Goal: Navigation & Orientation: Understand site structure

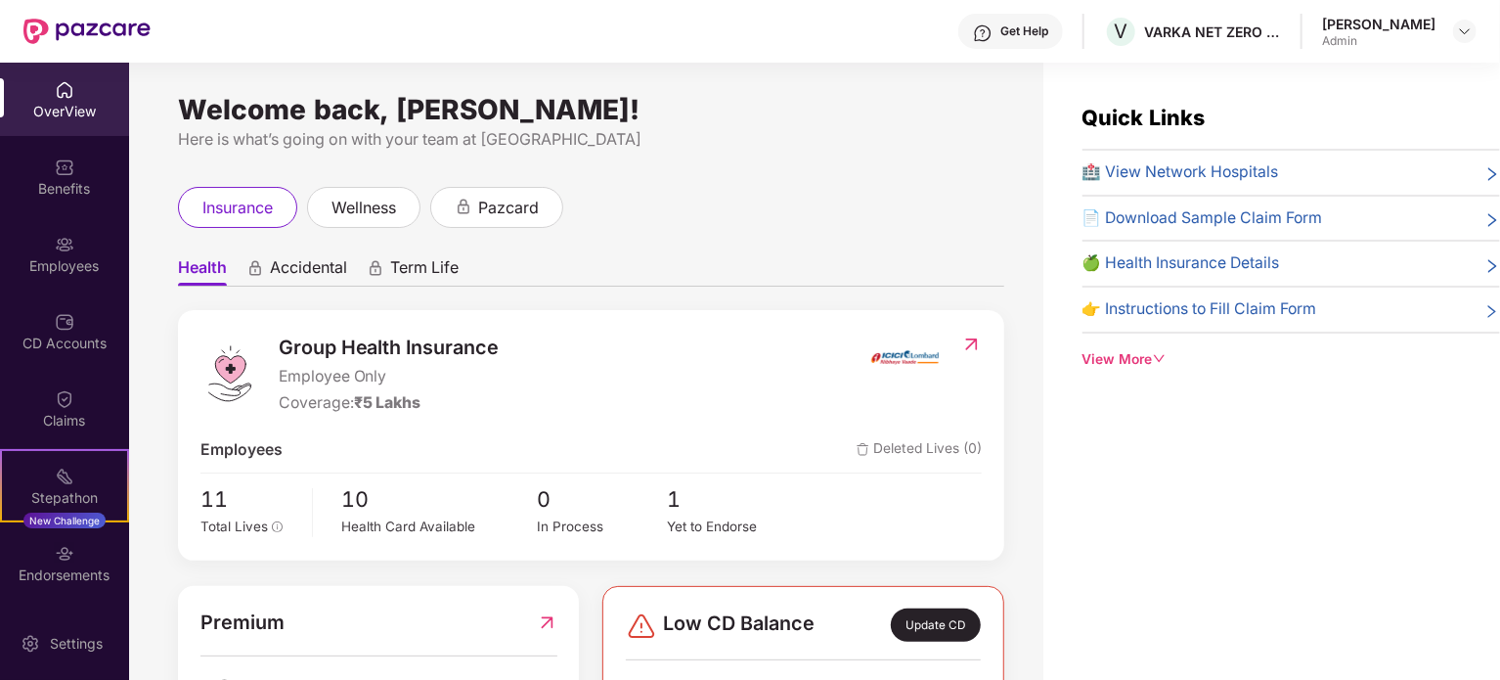
click at [334, 267] on span "Accidental" at bounding box center [308, 271] width 77 height 28
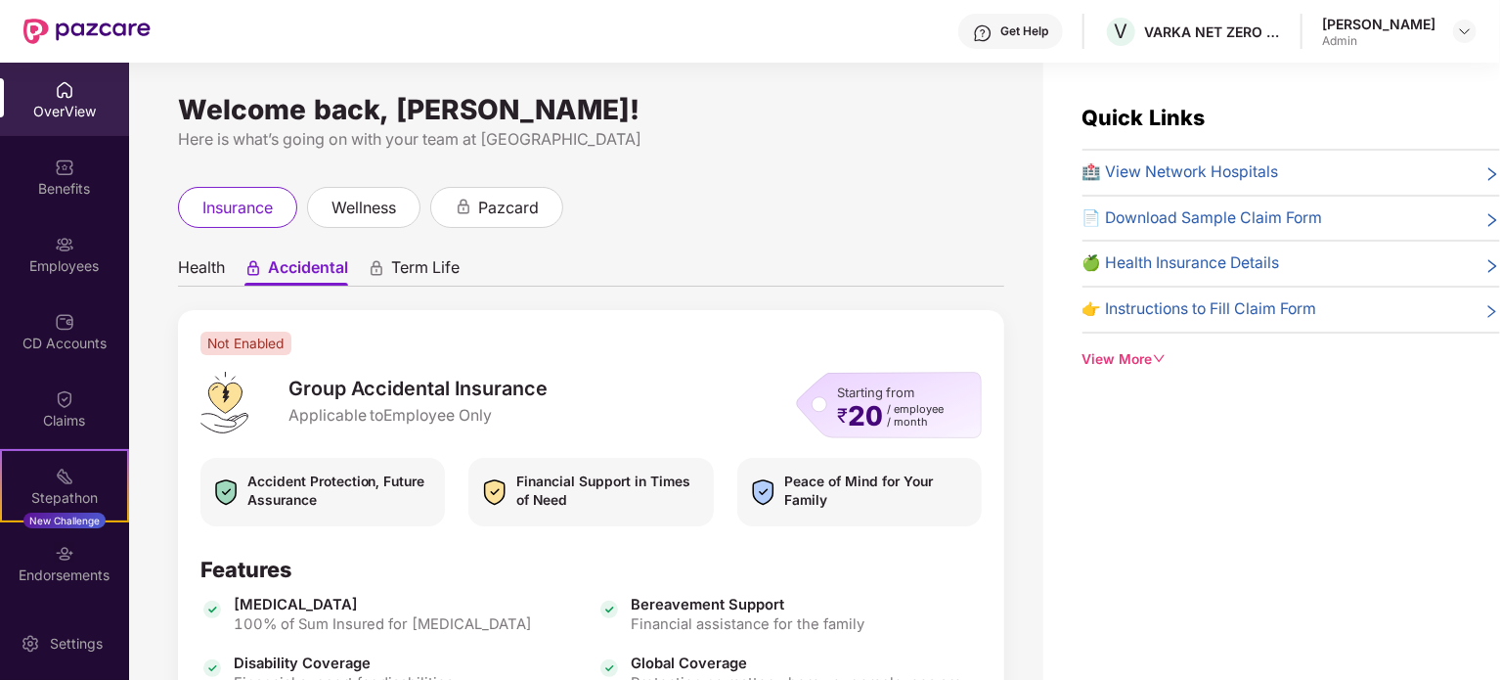
click at [70, 114] on div "OverView" at bounding box center [64, 112] width 129 height 20
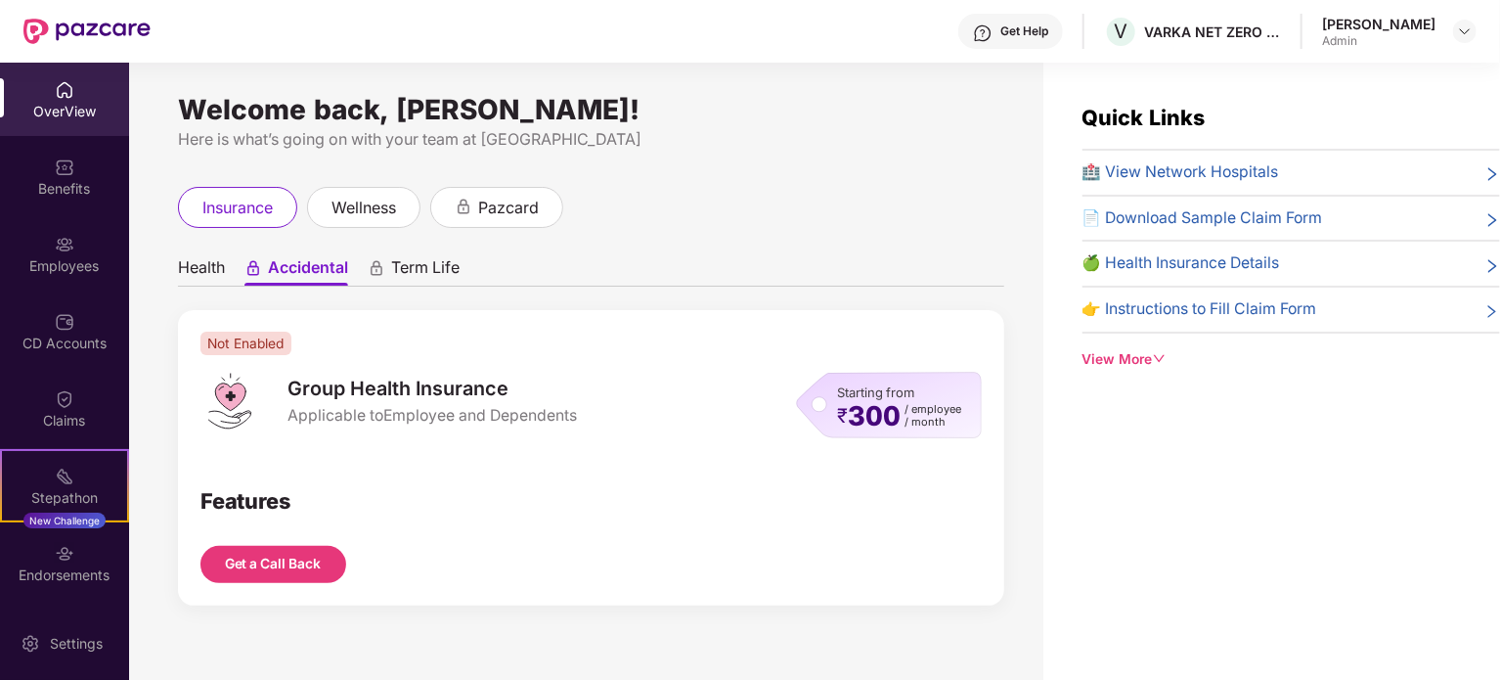
click at [223, 262] on span "Health" at bounding box center [201, 271] width 47 height 28
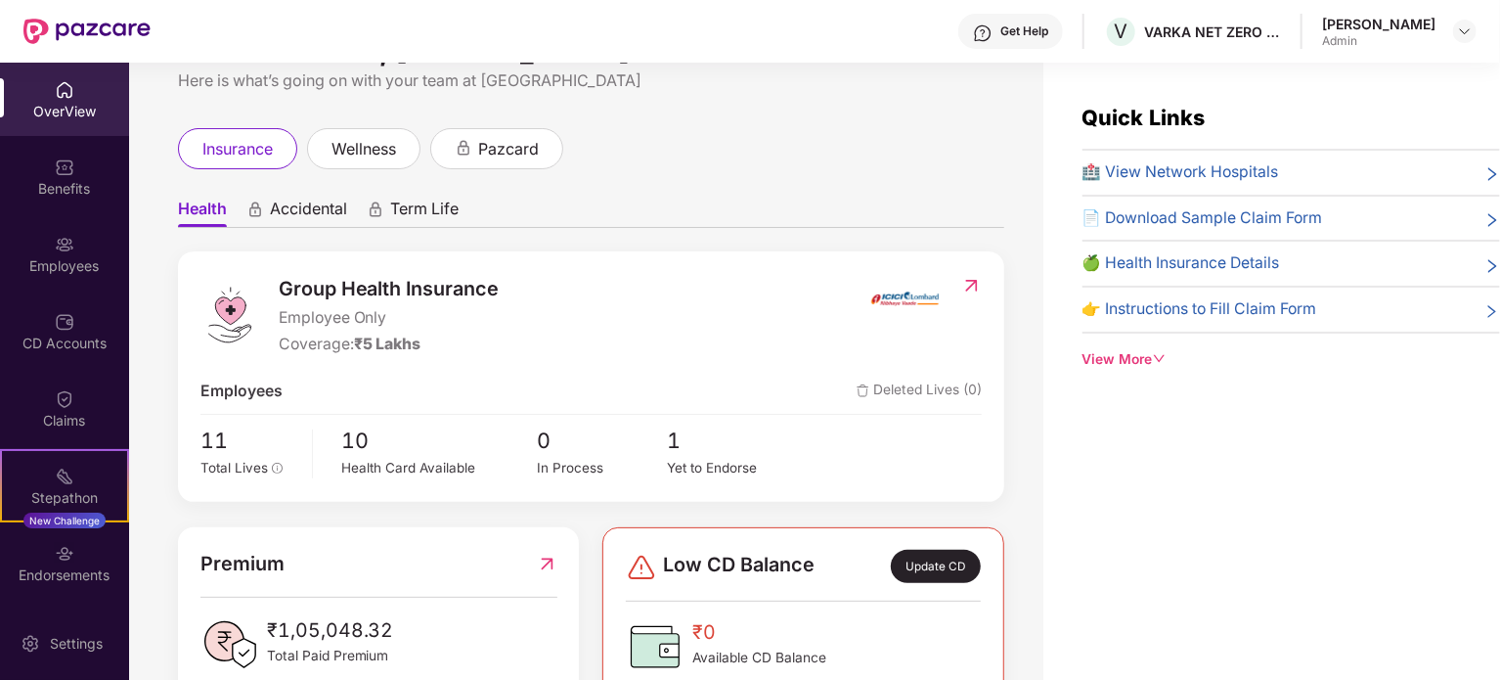
scroll to position [112, 0]
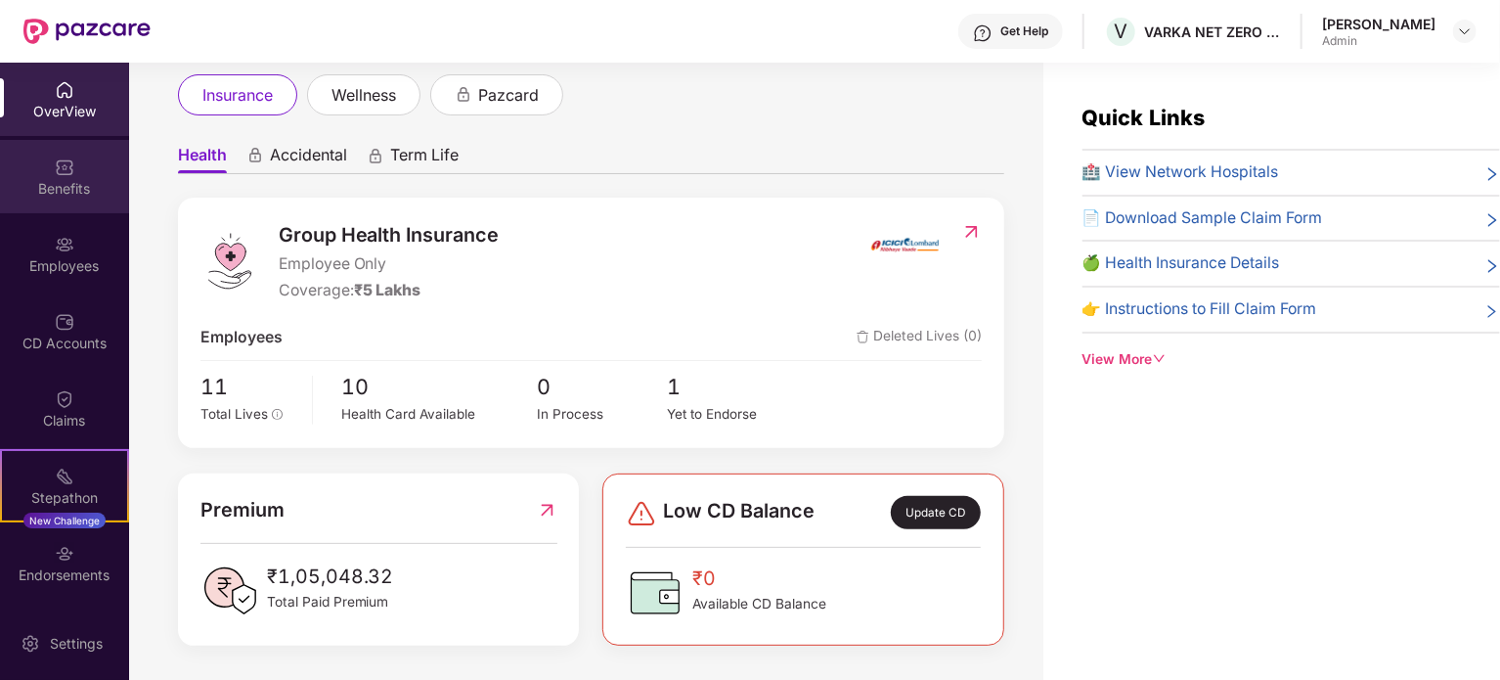
click at [76, 189] on div "Benefits" at bounding box center [64, 189] width 129 height 20
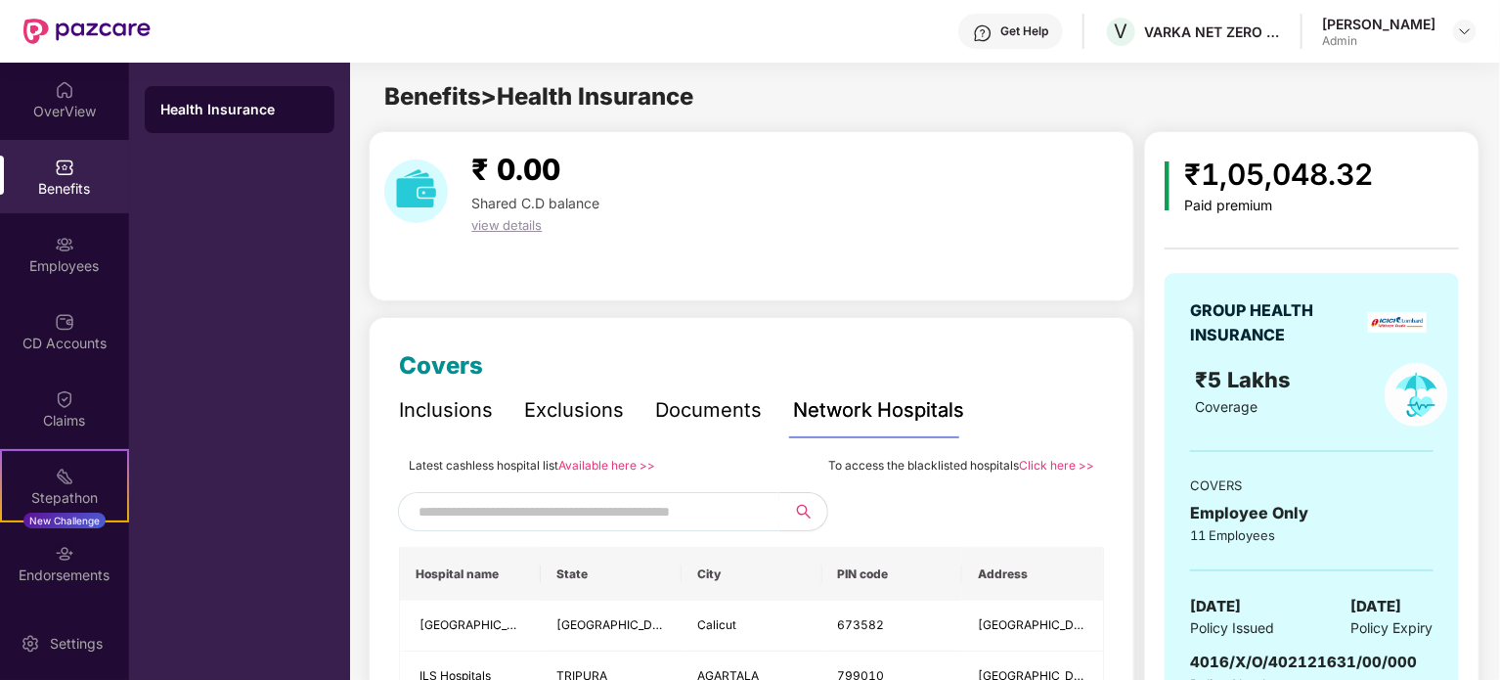
click at [233, 97] on div "Health Insurance" at bounding box center [240, 109] width 190 height 47
click at [39, 253] on div "Employees" at bounding box center [64, 253] width 129 height 73
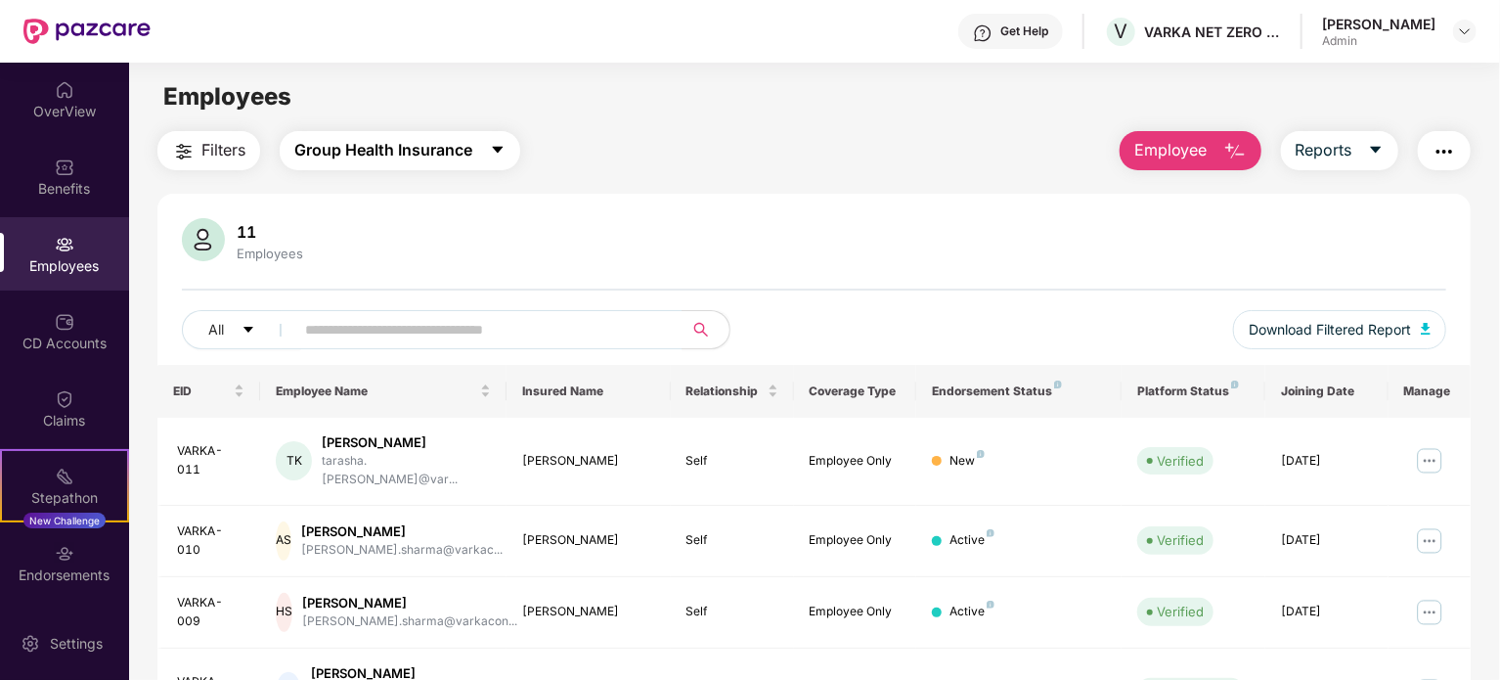
click at [409, 150] on span "Group Health Insurance" at bounding box center [383, 150] width 178 height 24
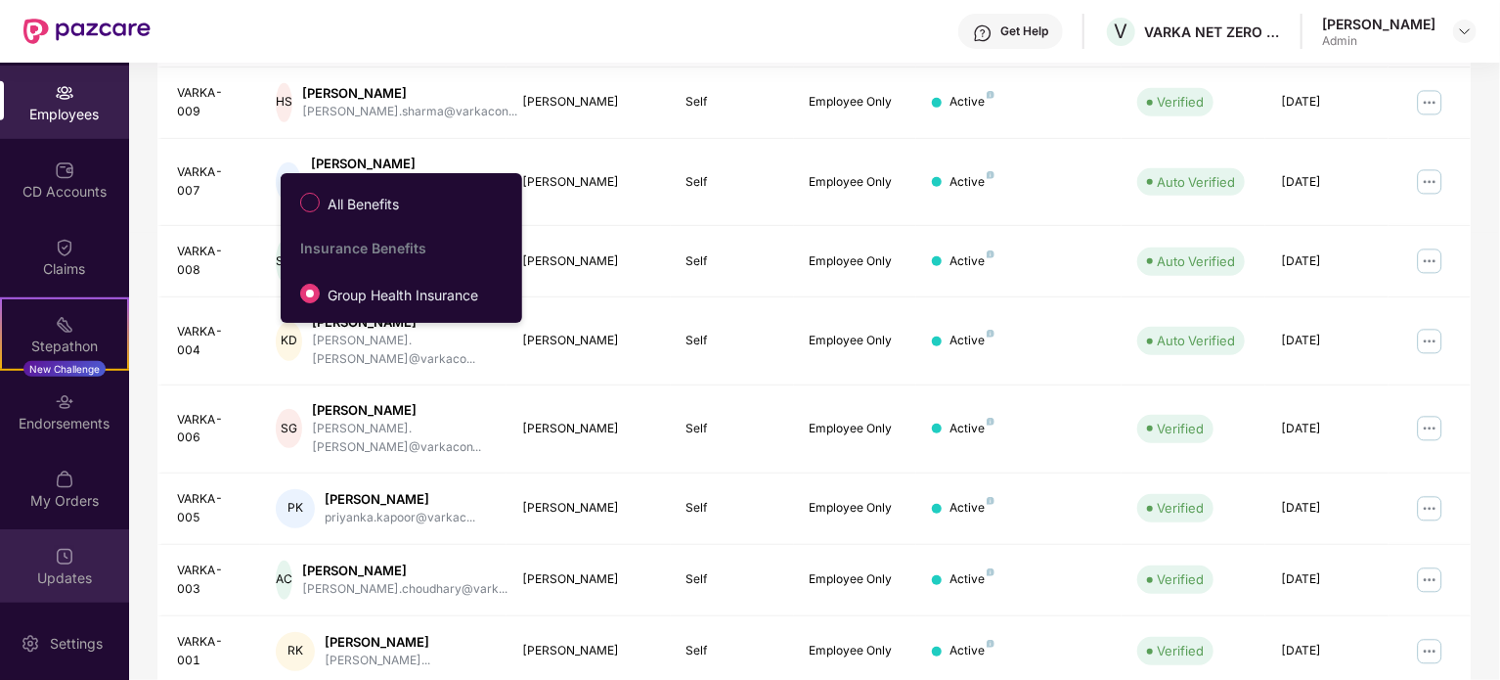
scroll to position [519, 0]
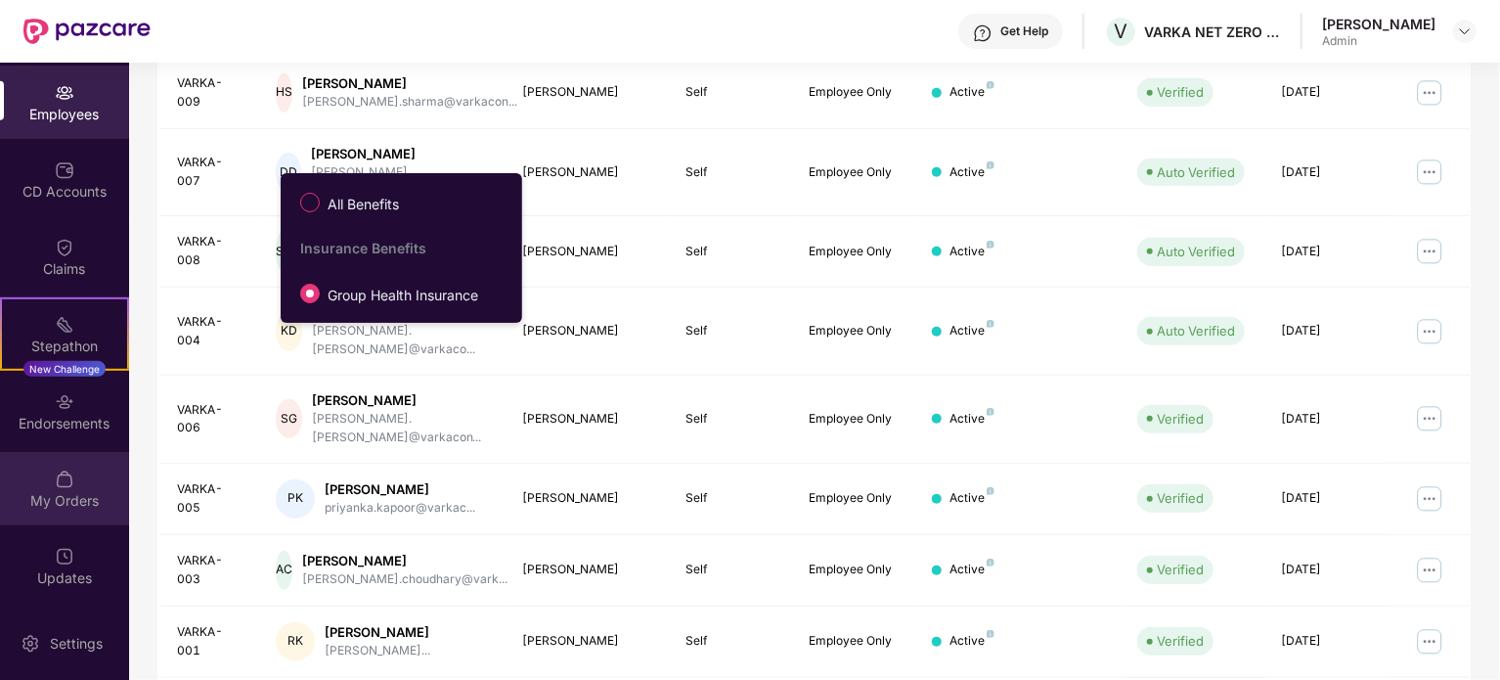
click at [54, 500] on div "My Orders" at bounding box center [64, 501] width 129 height 20
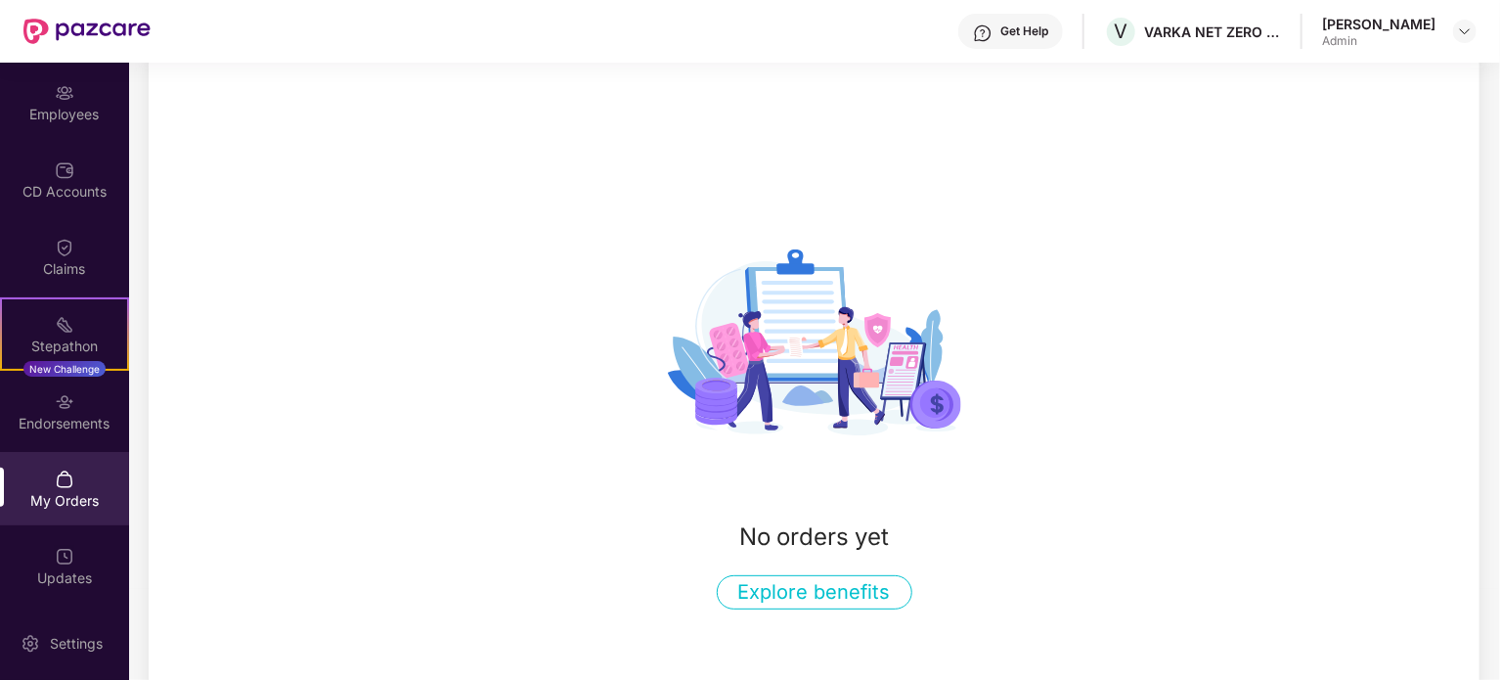
scroll to position [160, 0]
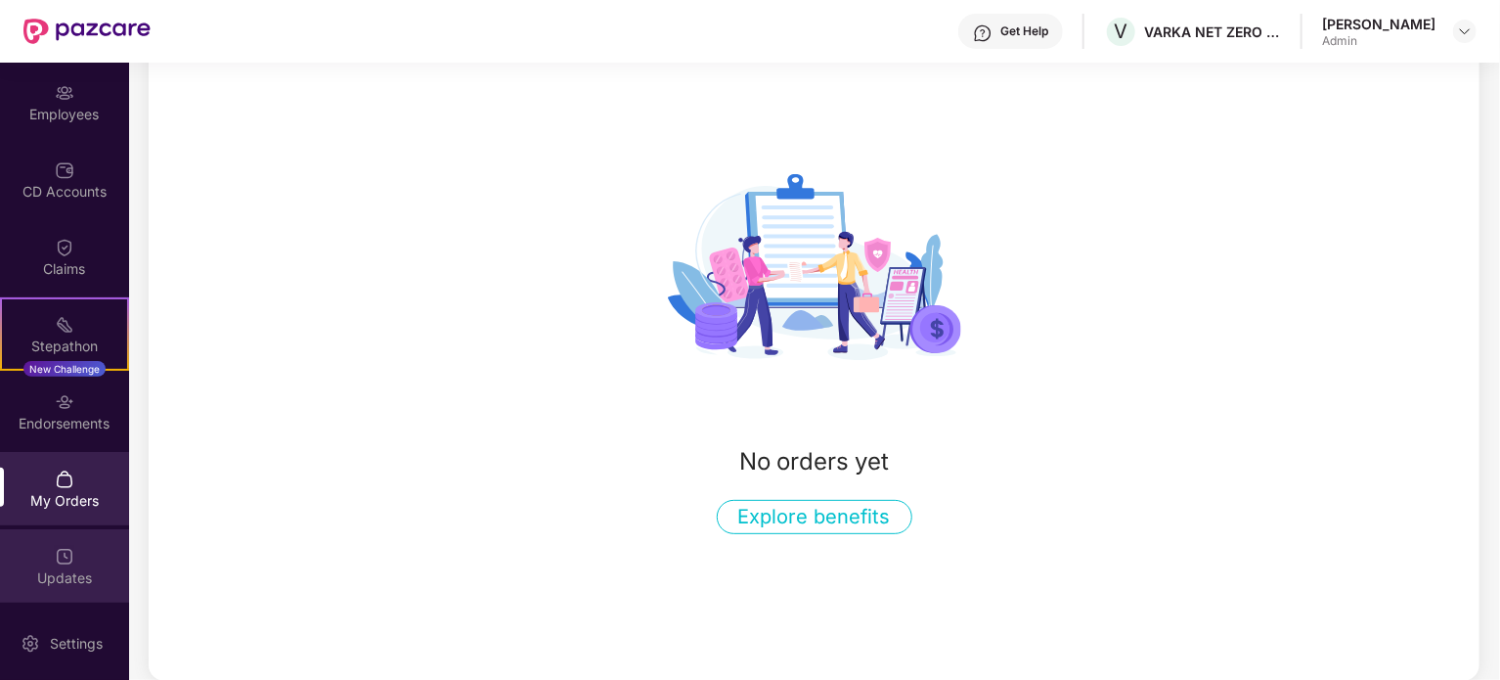
click at [73, 578] on div "Updates" at bounding box center [64, 578] width 129 height 20
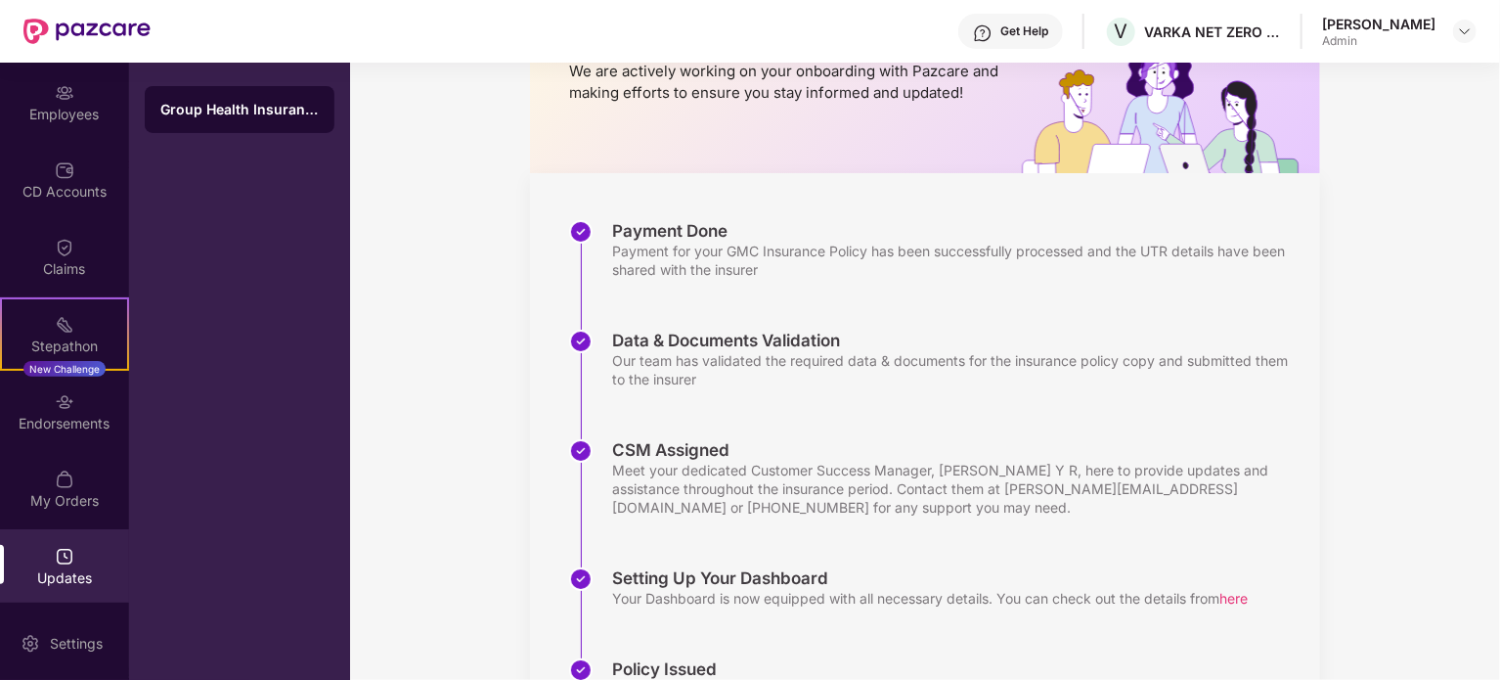
scroll to position [414, 0]
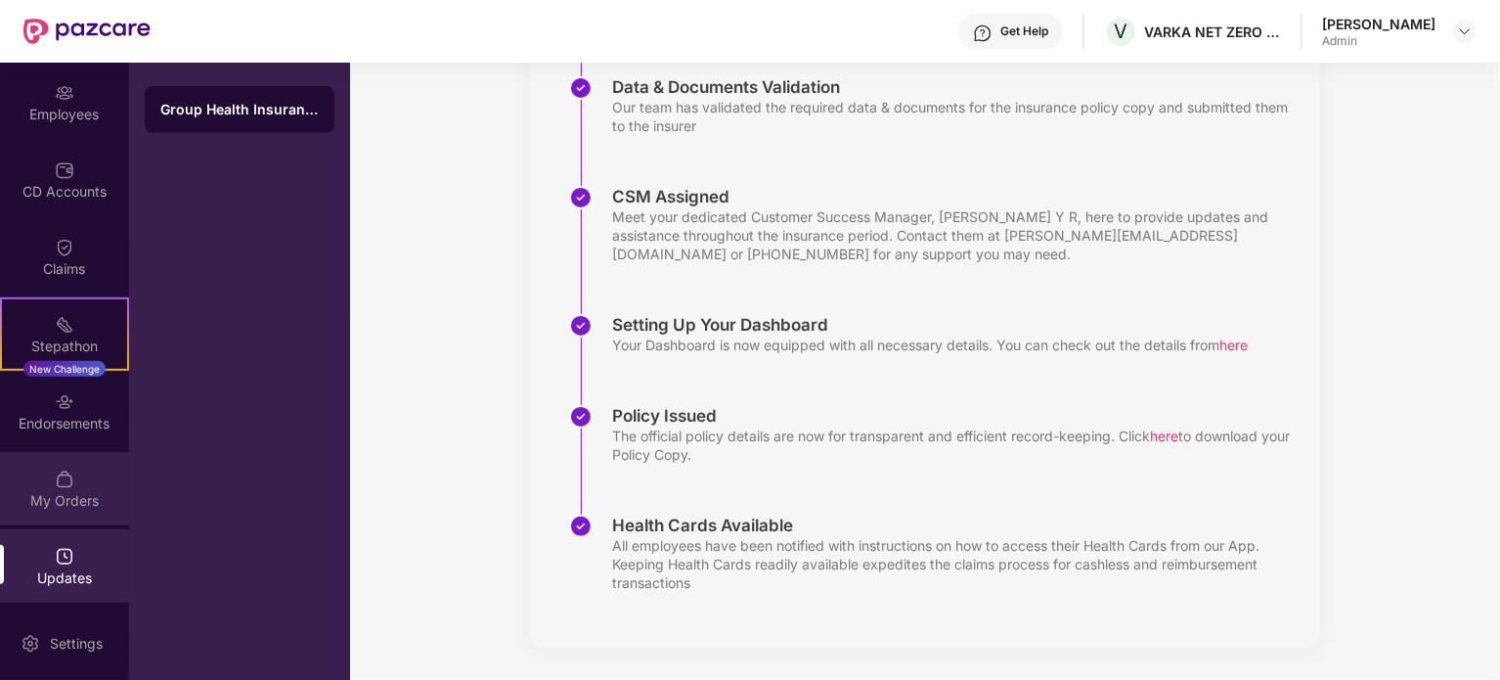
click at [66, 496] on div "My Orders" at bounding box center [64, 501] width 129 height 20
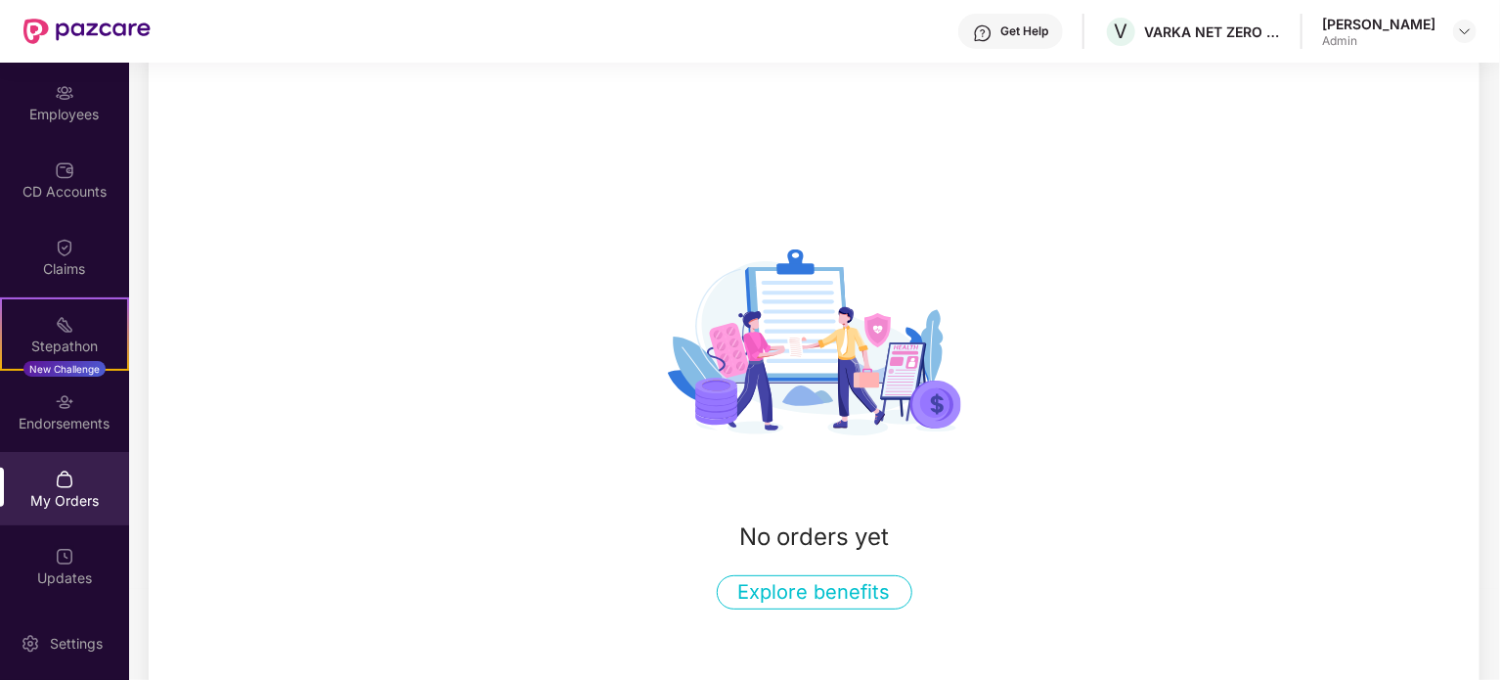
scroll to position [160, 0]
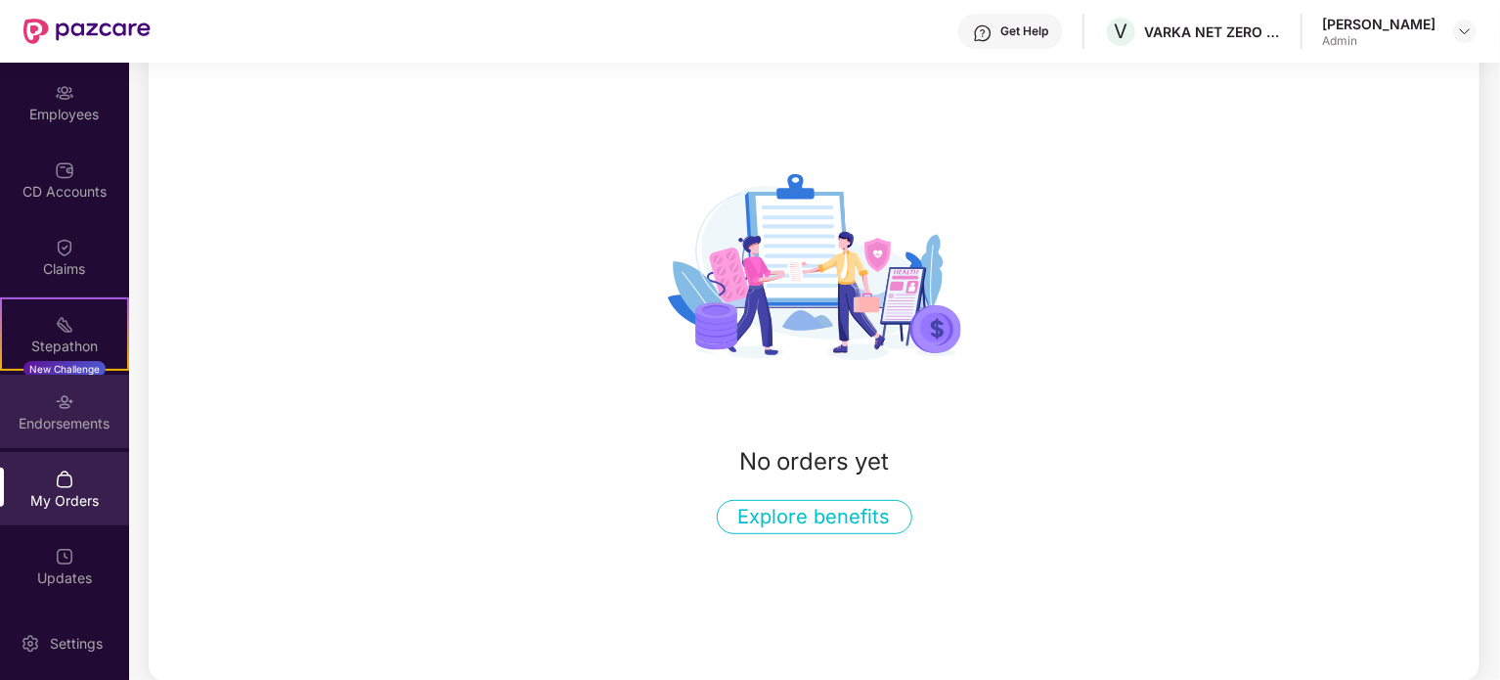
click at [55, 410] on img at bounding box center [65, 402] width 20 height 20
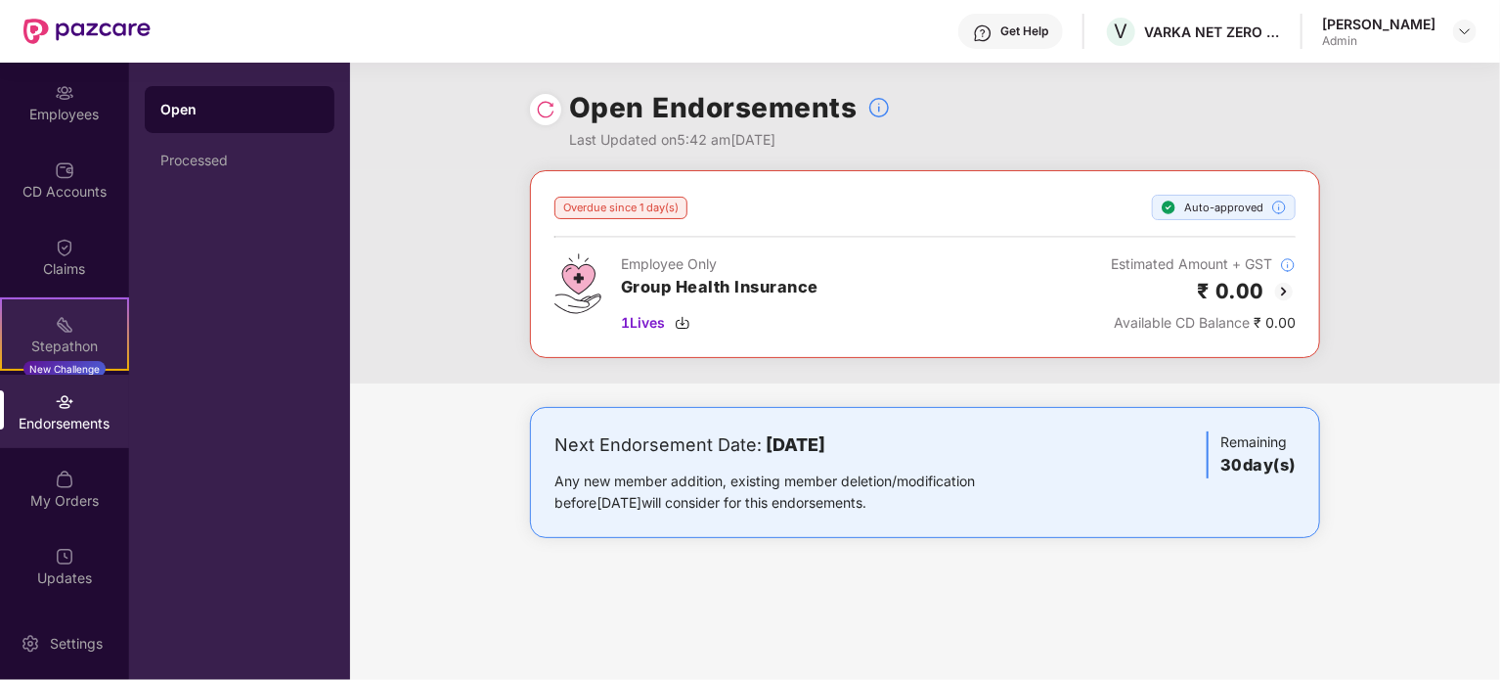
click at [61, 332] on img at bounding box center [65, 325] width 20 height 20
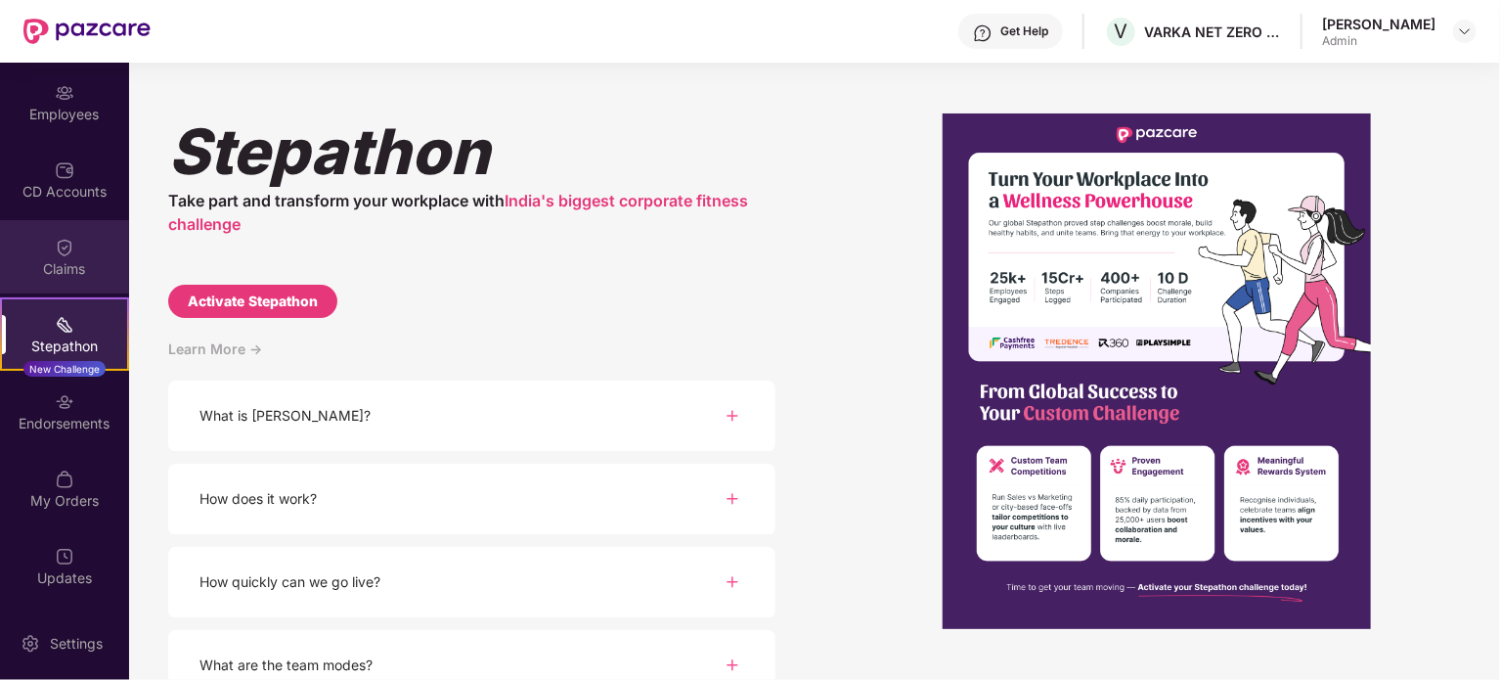
click at [63, 253] on img at bounding box center [65, 248] width 20 height 20
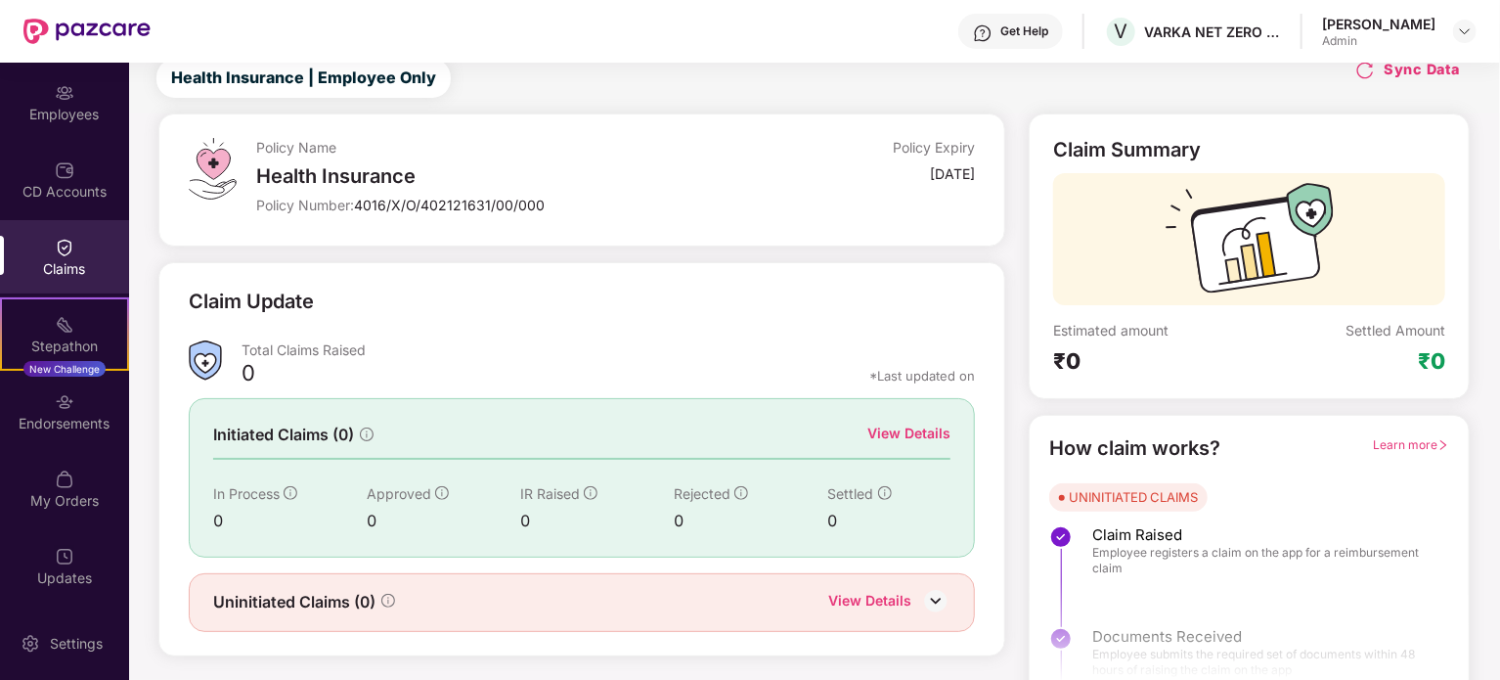
scroll to position [85, 0]
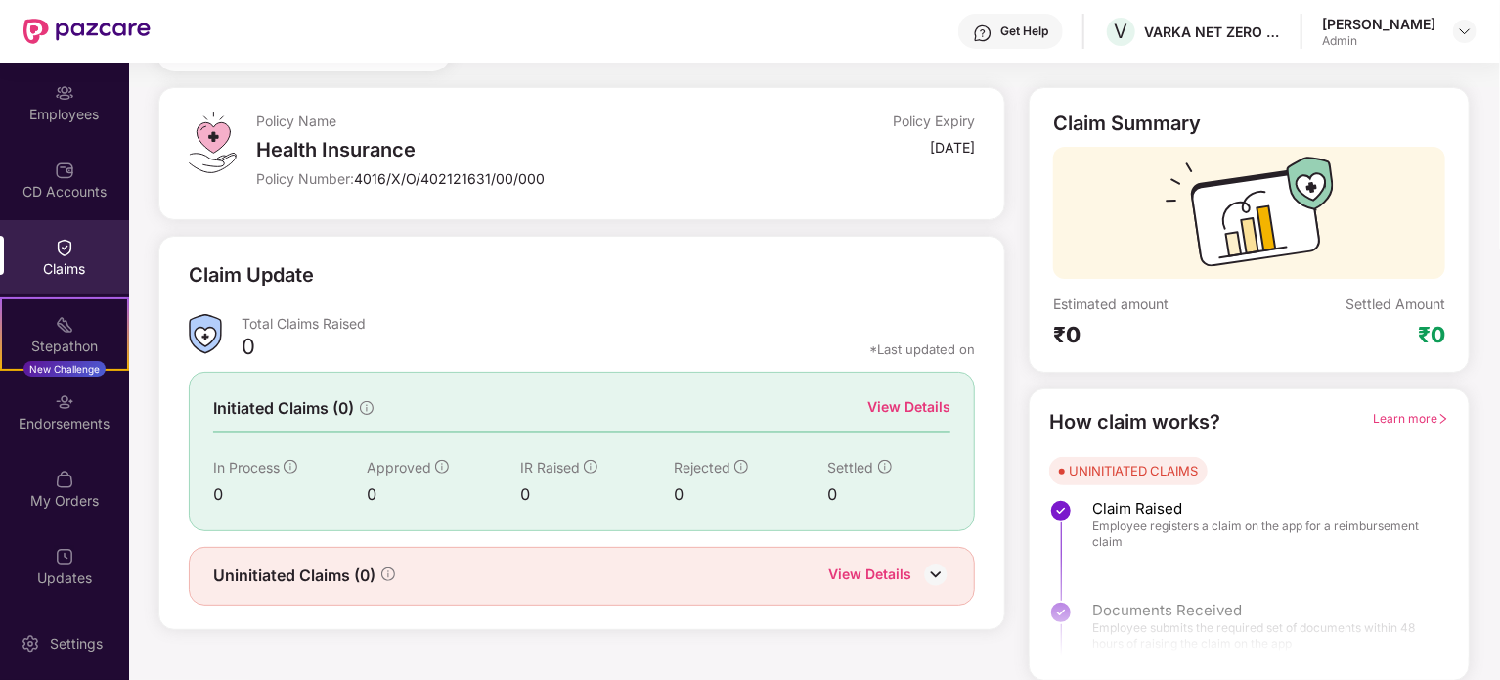
click at [1415, 417] on span "Learn more" at bounding box center [1411, 418] width 76 height 15
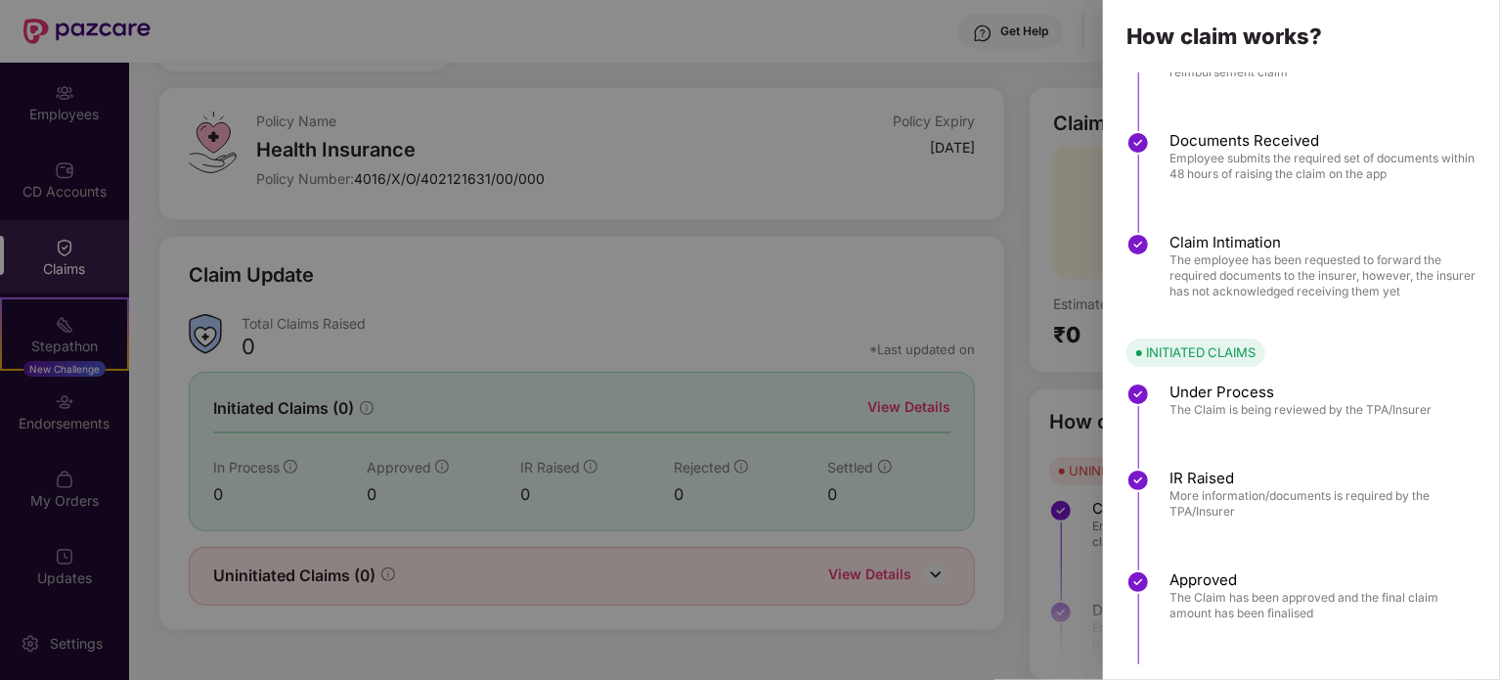
scroll to position [183, 0]
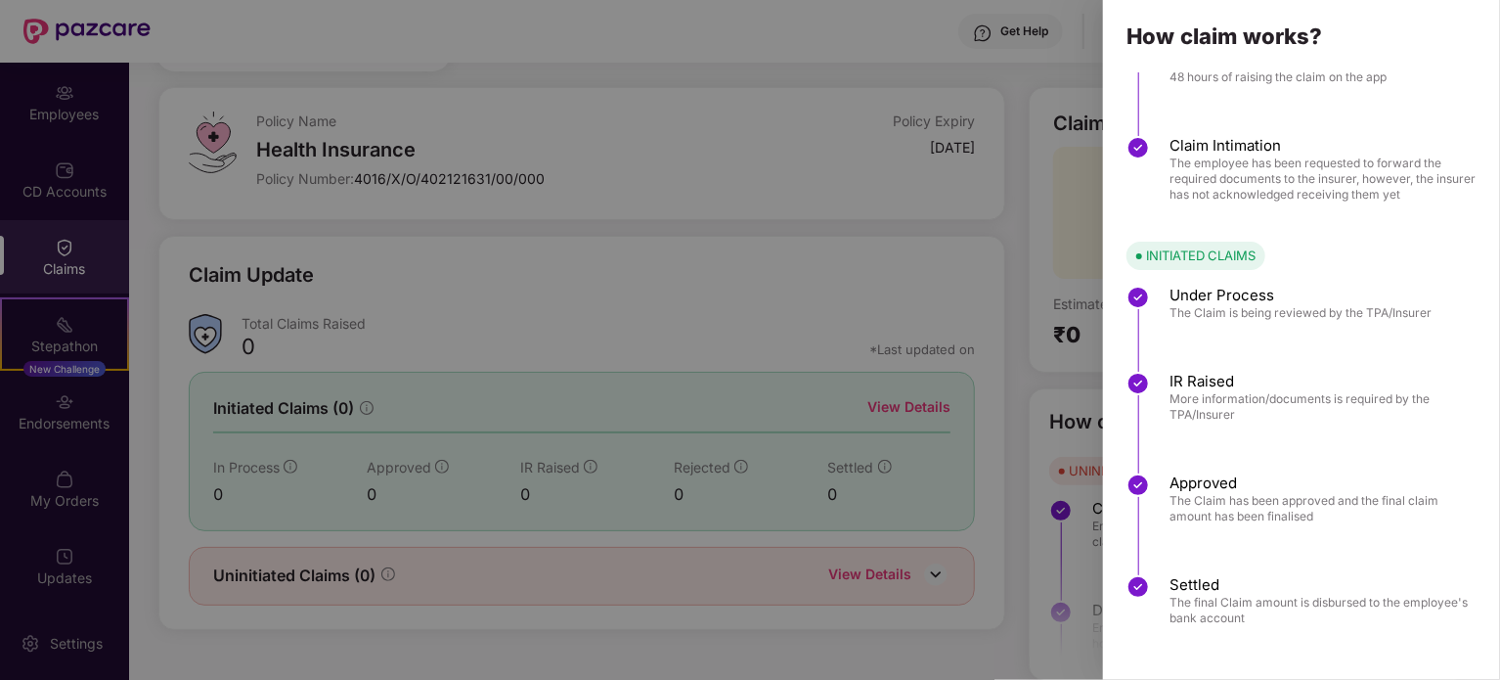
click at [819, 49] on div at bounding box center [750, 340] width 1500 height 680
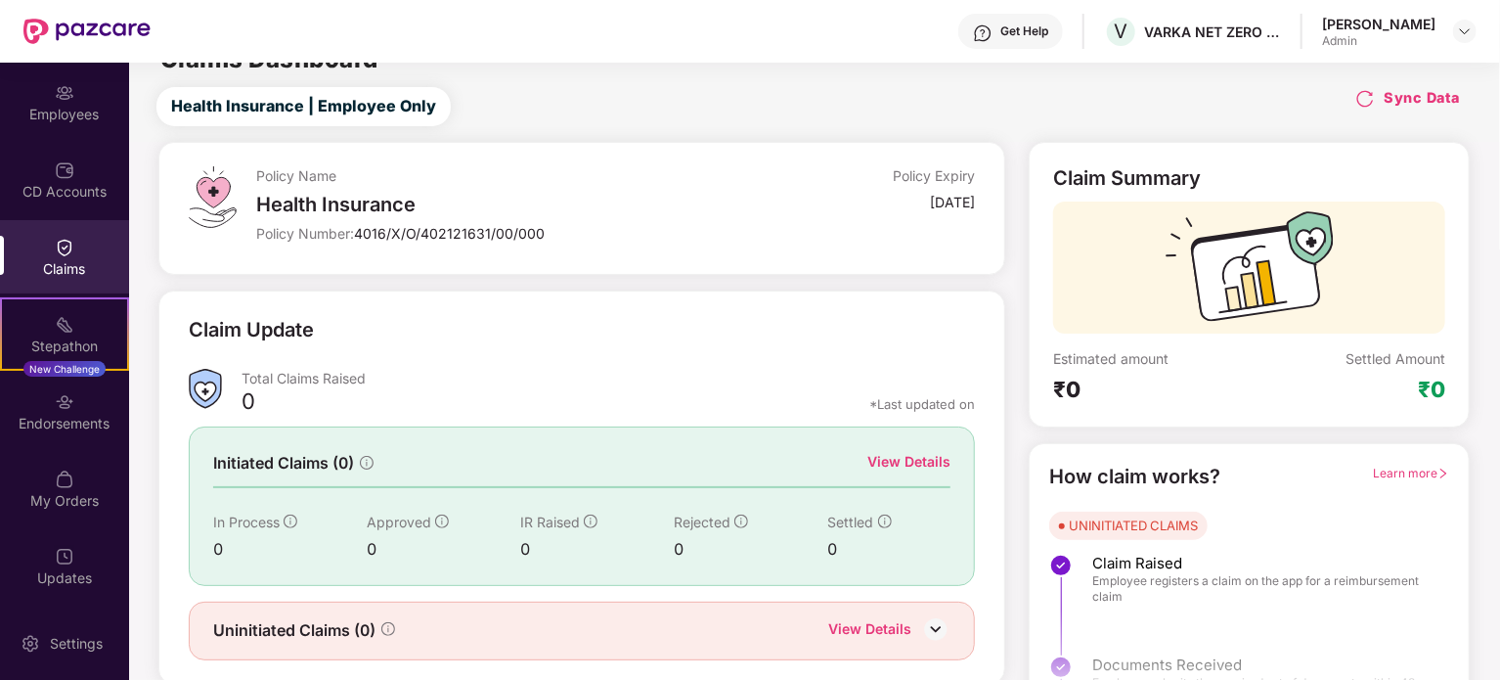
scroll to position [0, 0]
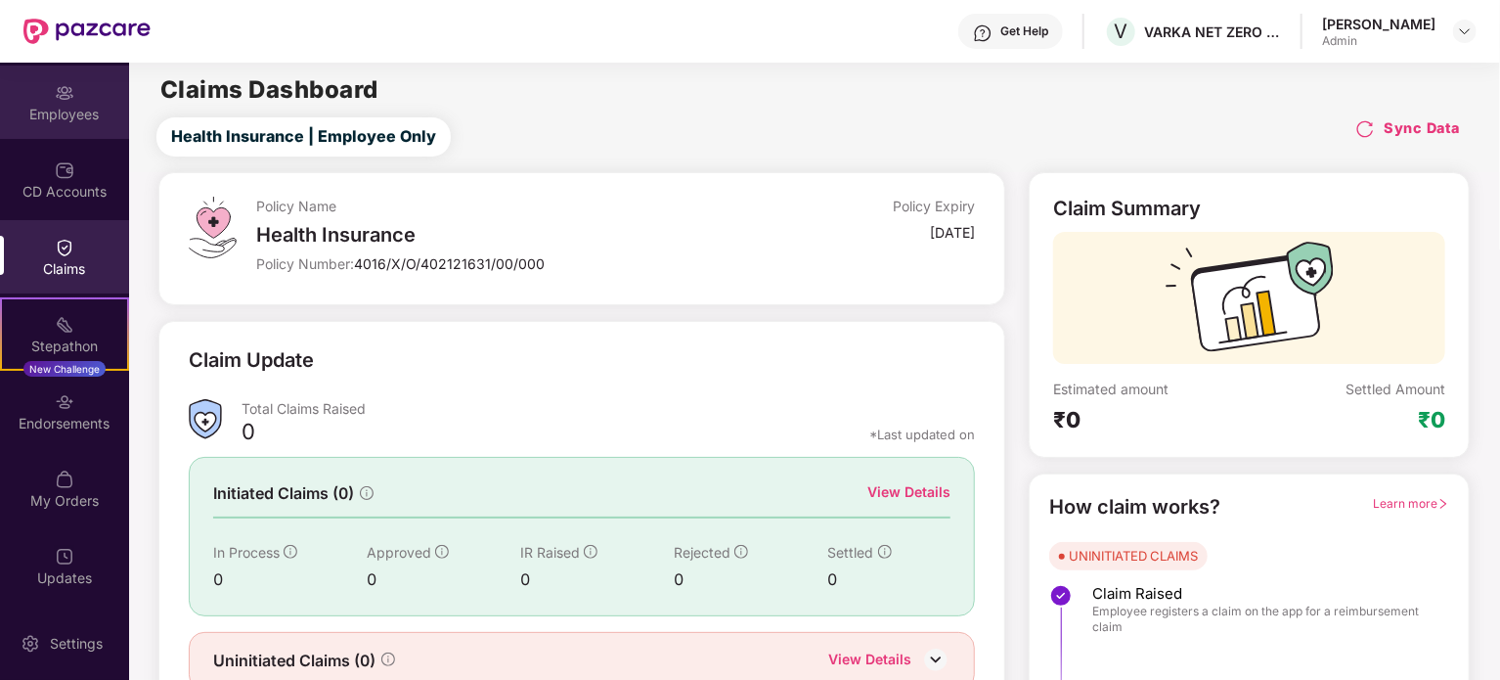
click at [62, 117] on div "Employees" at bounding box center [64, 115] width 129 height 20
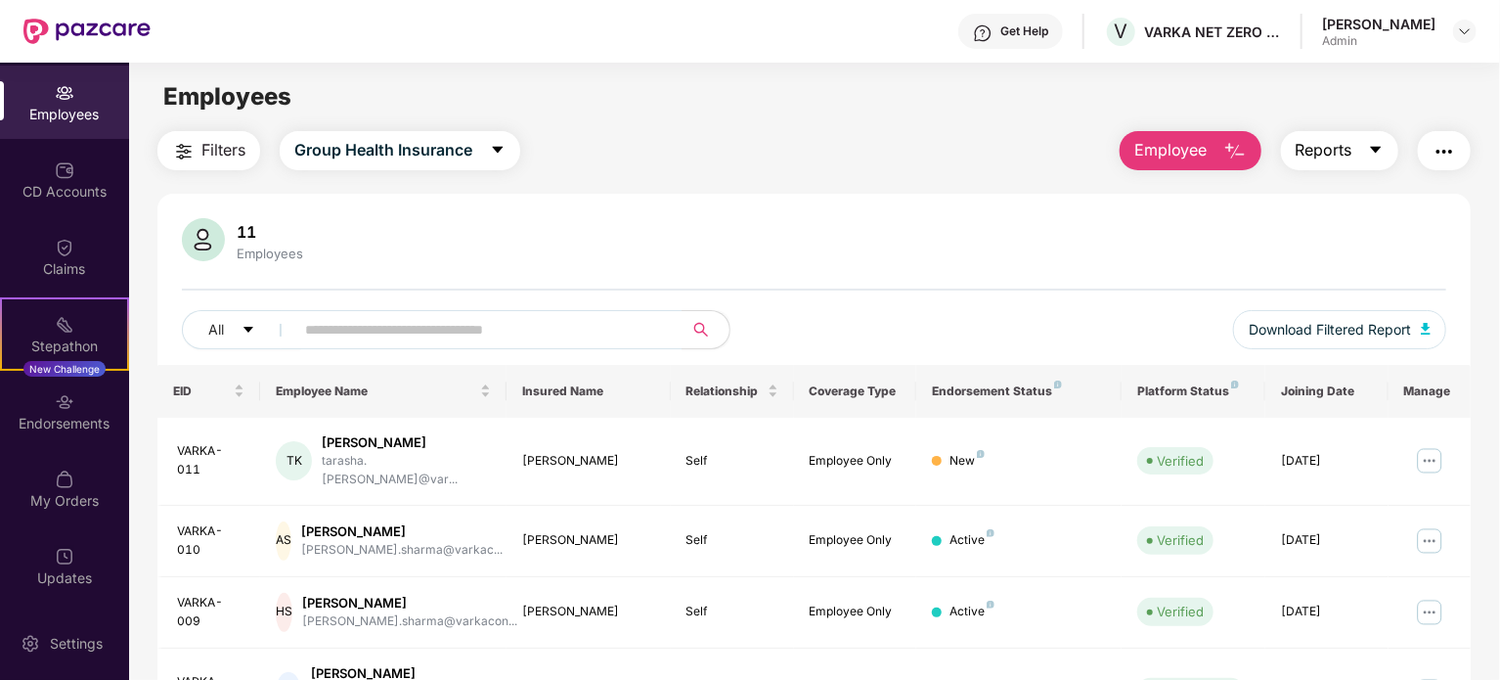
click at [1373, 146] on icon "caret-down" at bounding box center [1376, 150] width 16 height 16
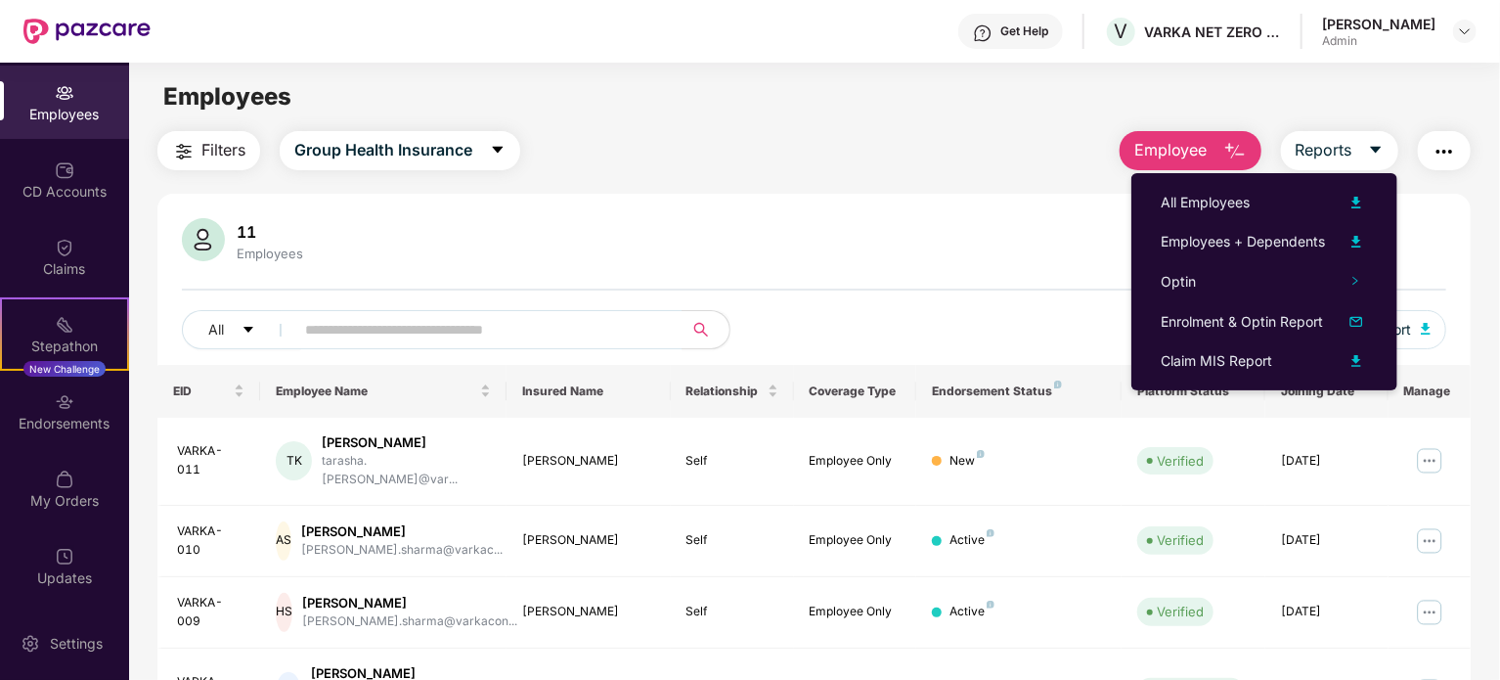
click at [1404, 22] on div "[PERSON_NAME]" at bounding box center [1378, 24] width 113 height 19
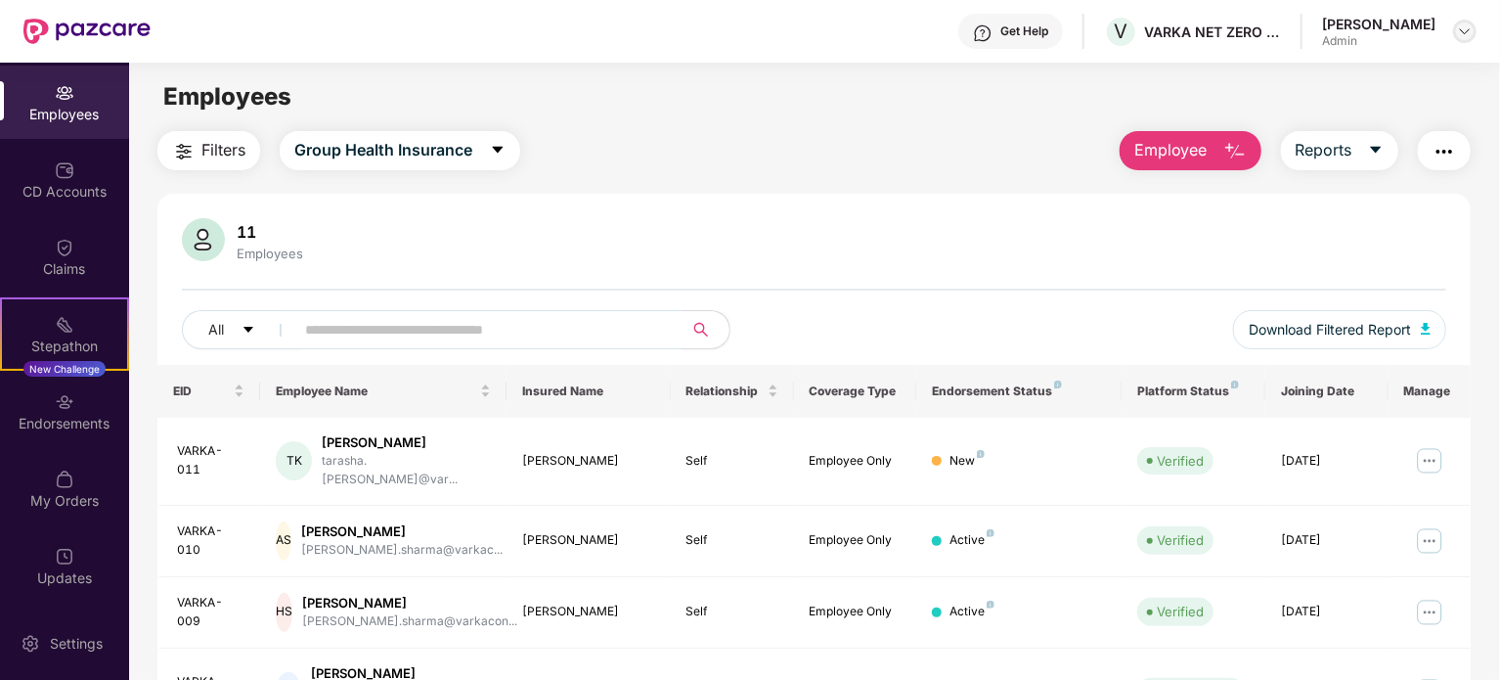
click at [1472, 38] on div at bounding box center [1464, 31] width 23 height 23
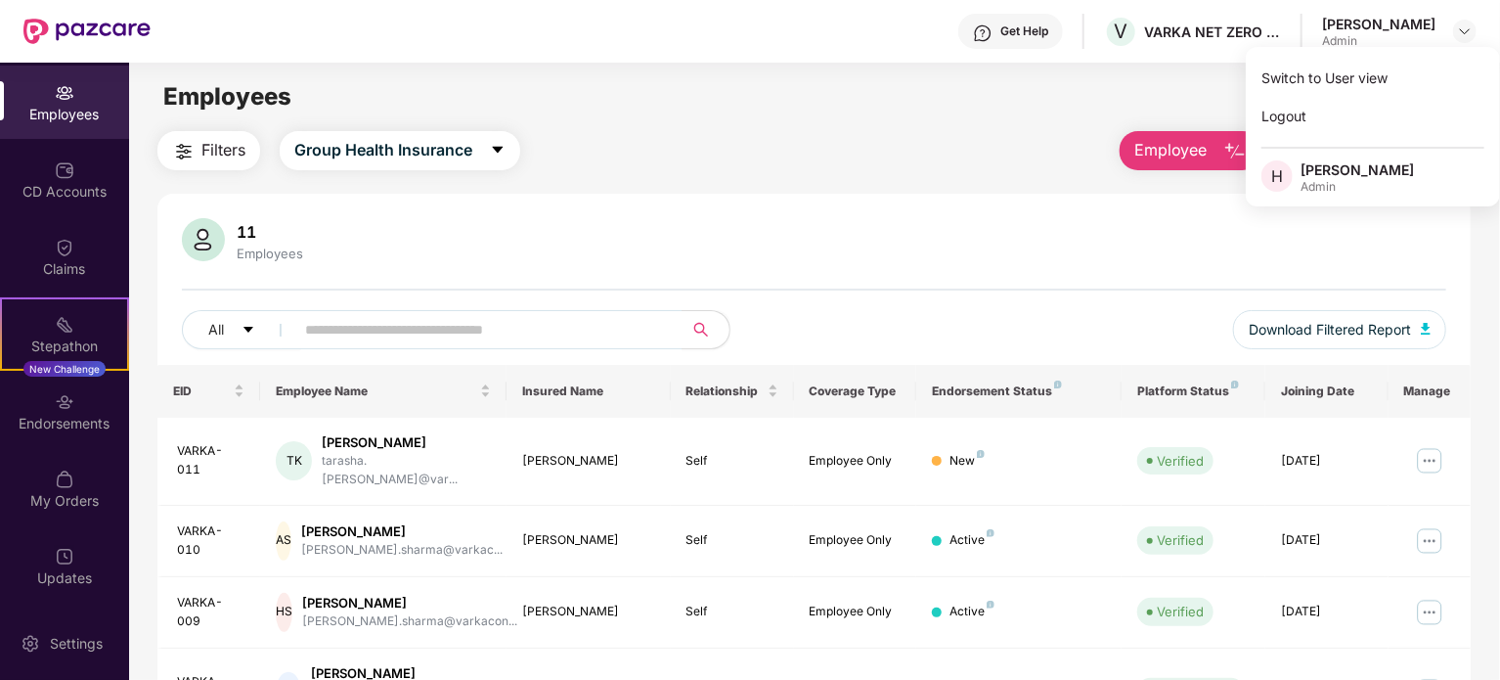
click at [950, 118] on main "Employees Filters Group Health Insurance Employee Reports 11 Employees All Down…" at bounding box center [814, 403] width 1370 height 680
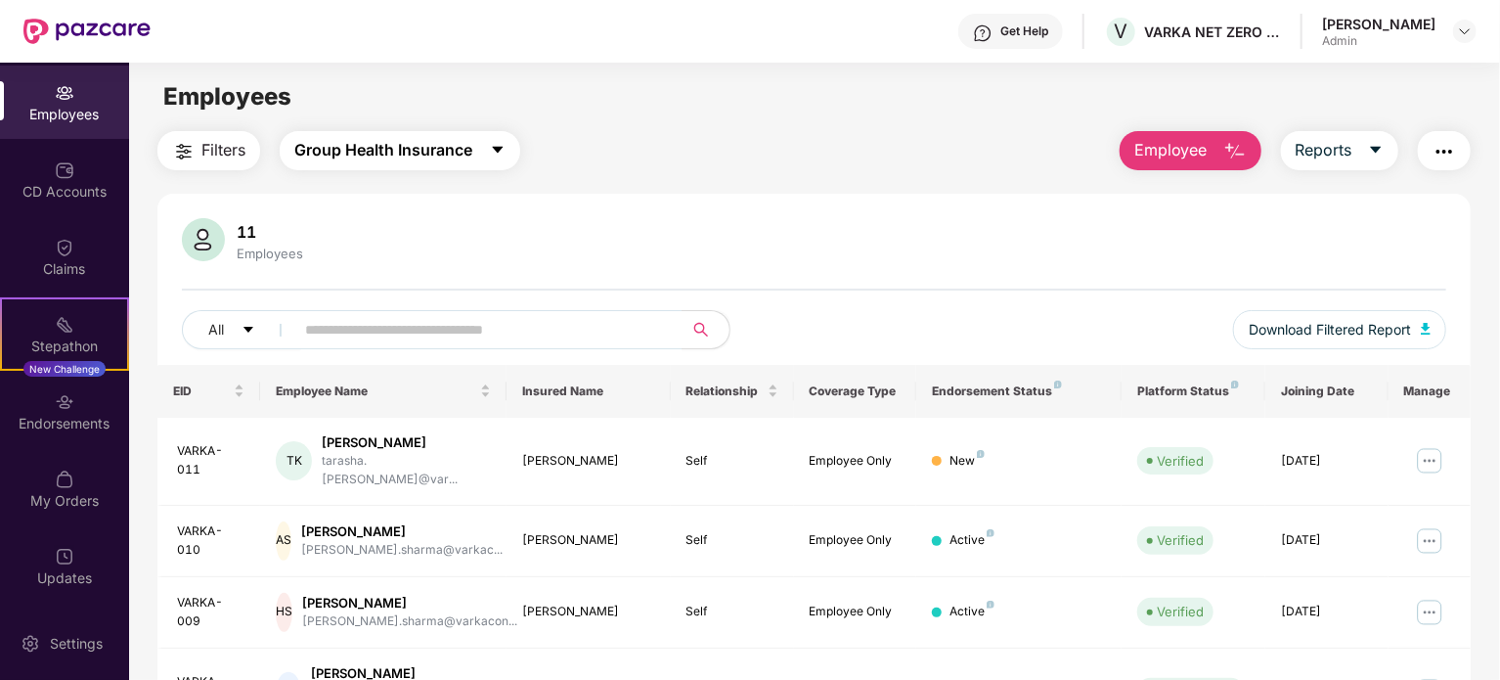
click at [347, 157] on span "Group Health Insurance" at bounding box center [383, 150] width 178 height 24
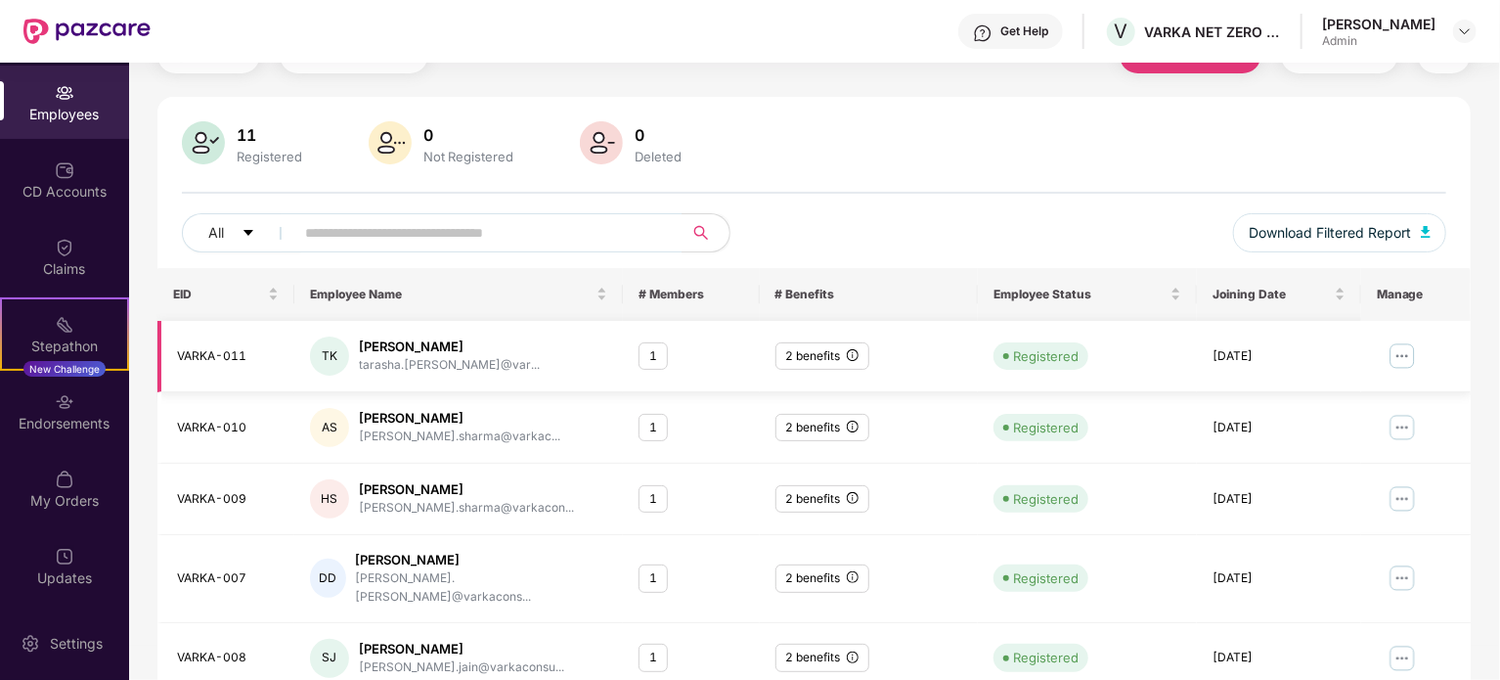
scroll to position [98, 0]
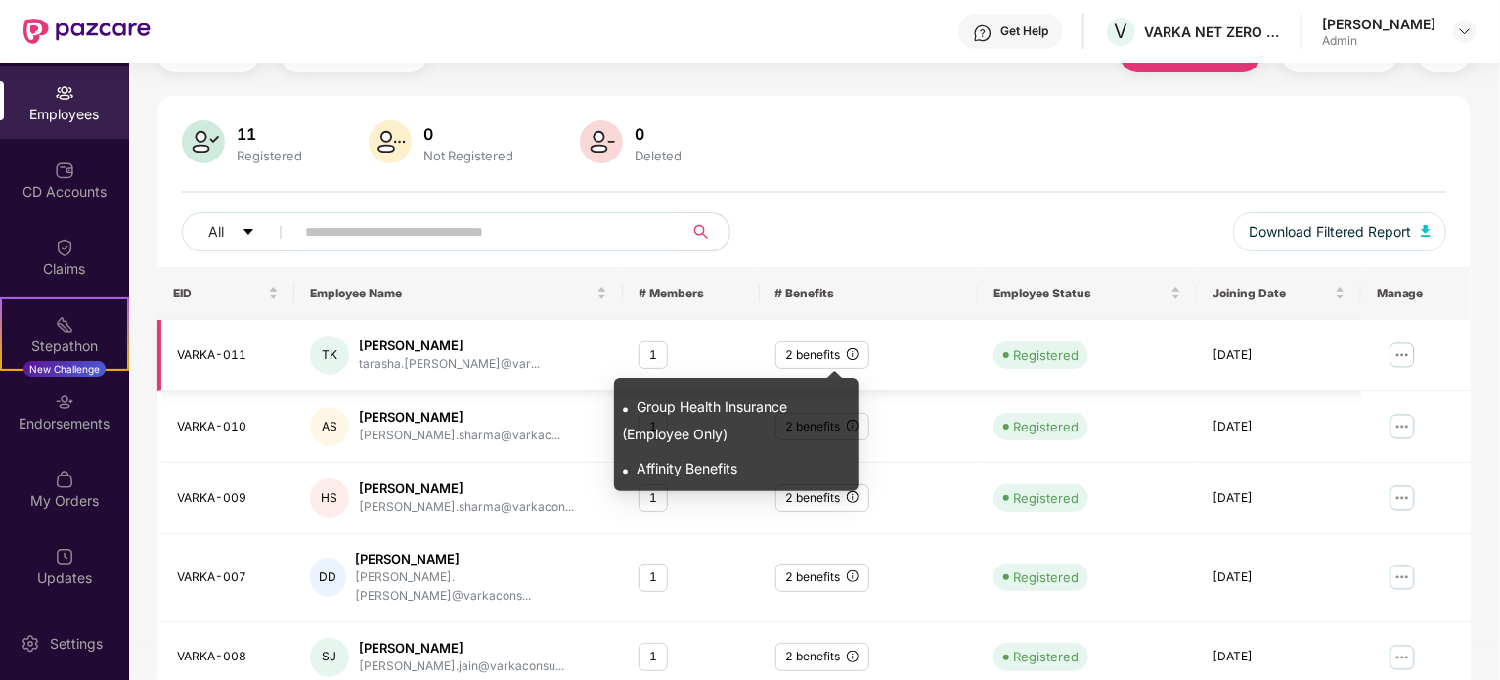
click at [849, 358] on icon "info-circle" at bounding box center [853, 354] width 12 height 12
click at [847, 359] on icon "info-circle" at bounding box center [853, 354] width 12 height 12
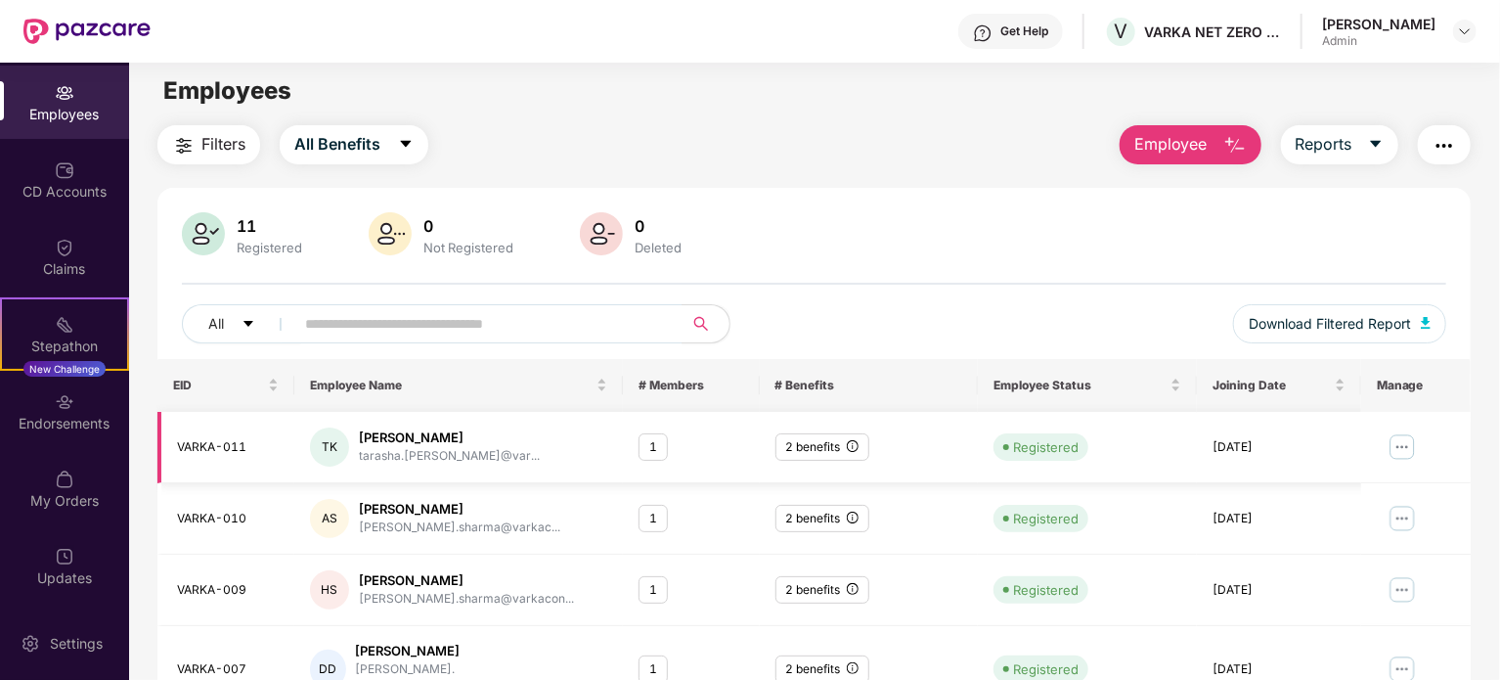
scroll to position [0, 0]
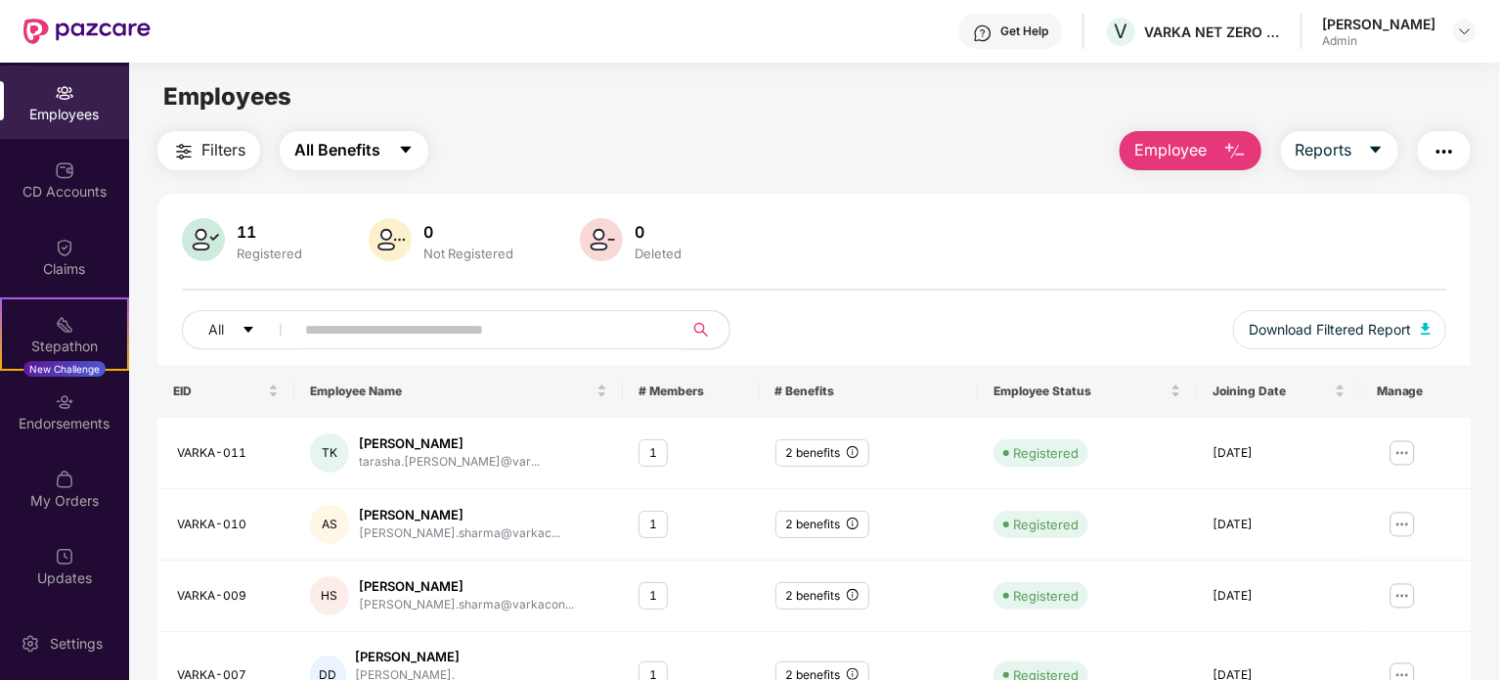
click at [388, 151] on button "All Benefits" at bounding box center [354, 150] width 149 height 39
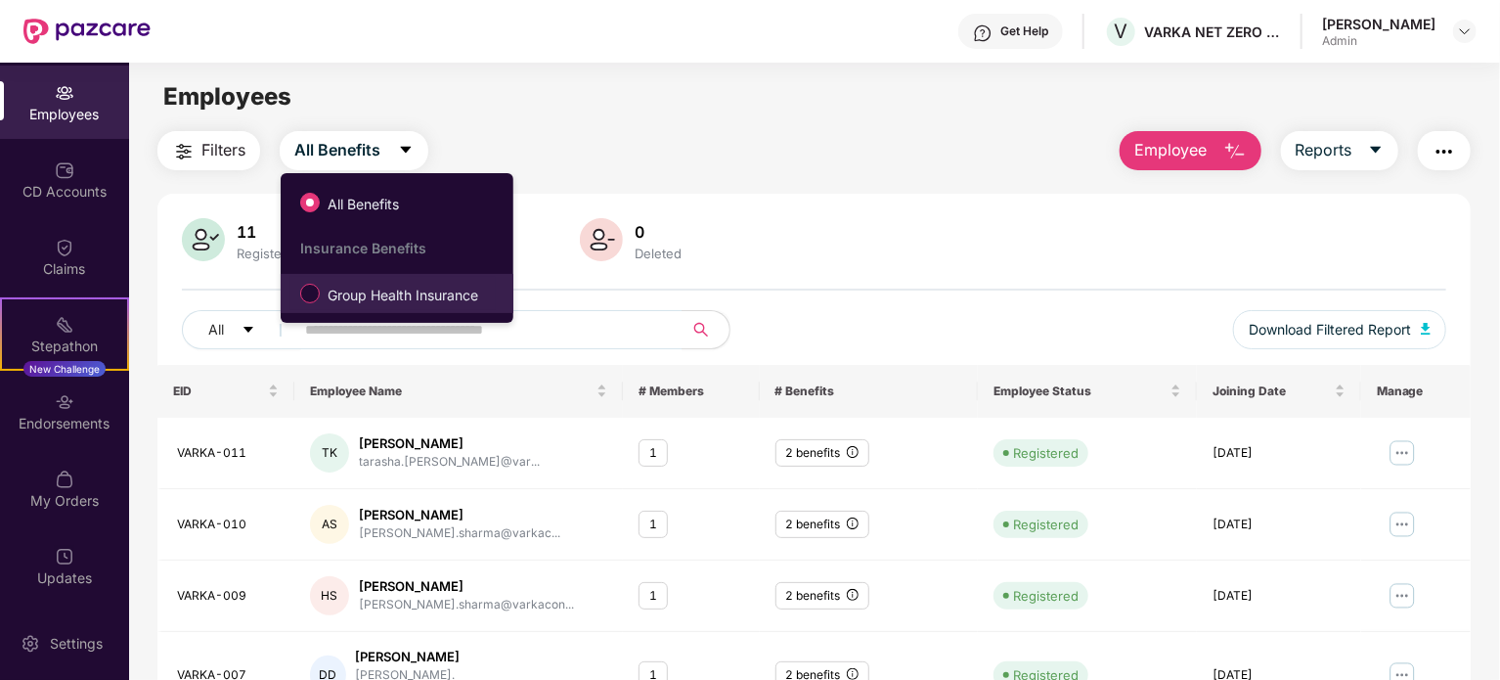
click at [361, 298] on span "Group Health Insurance" at bounding box center [403, 296] width 166 height 22
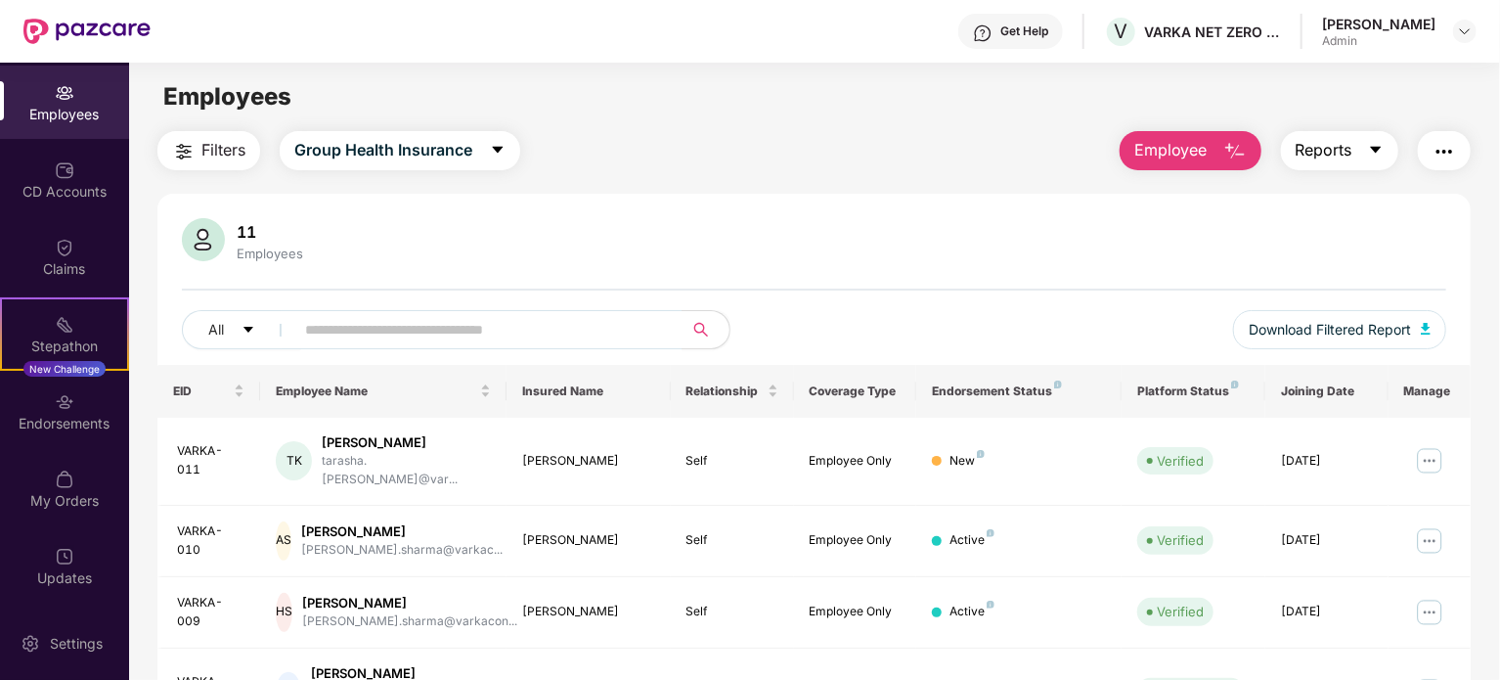
click at [1373, 150] on icon "caret-down" at bounding box center [1376, 150] width 16 height 16
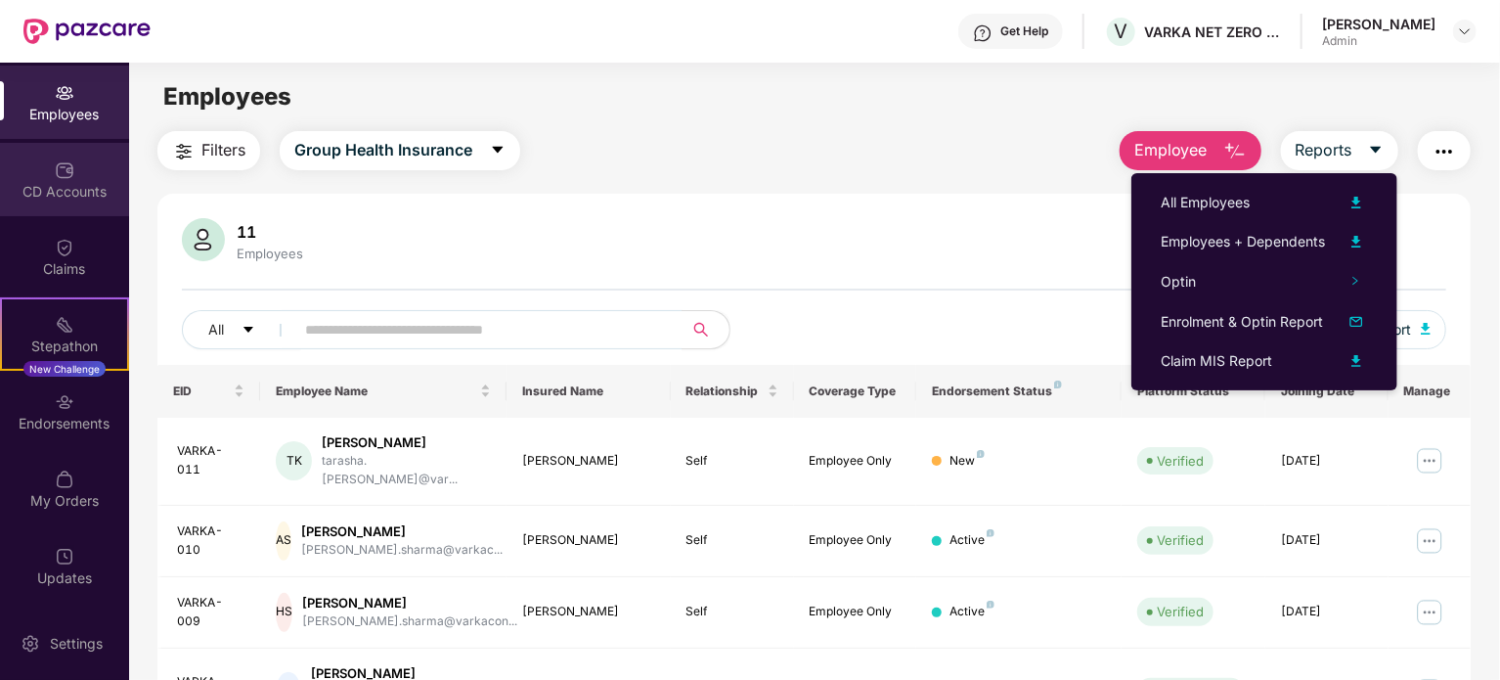
click at [70, 167] on img at bounding box center [65, 170] width 20 height 20
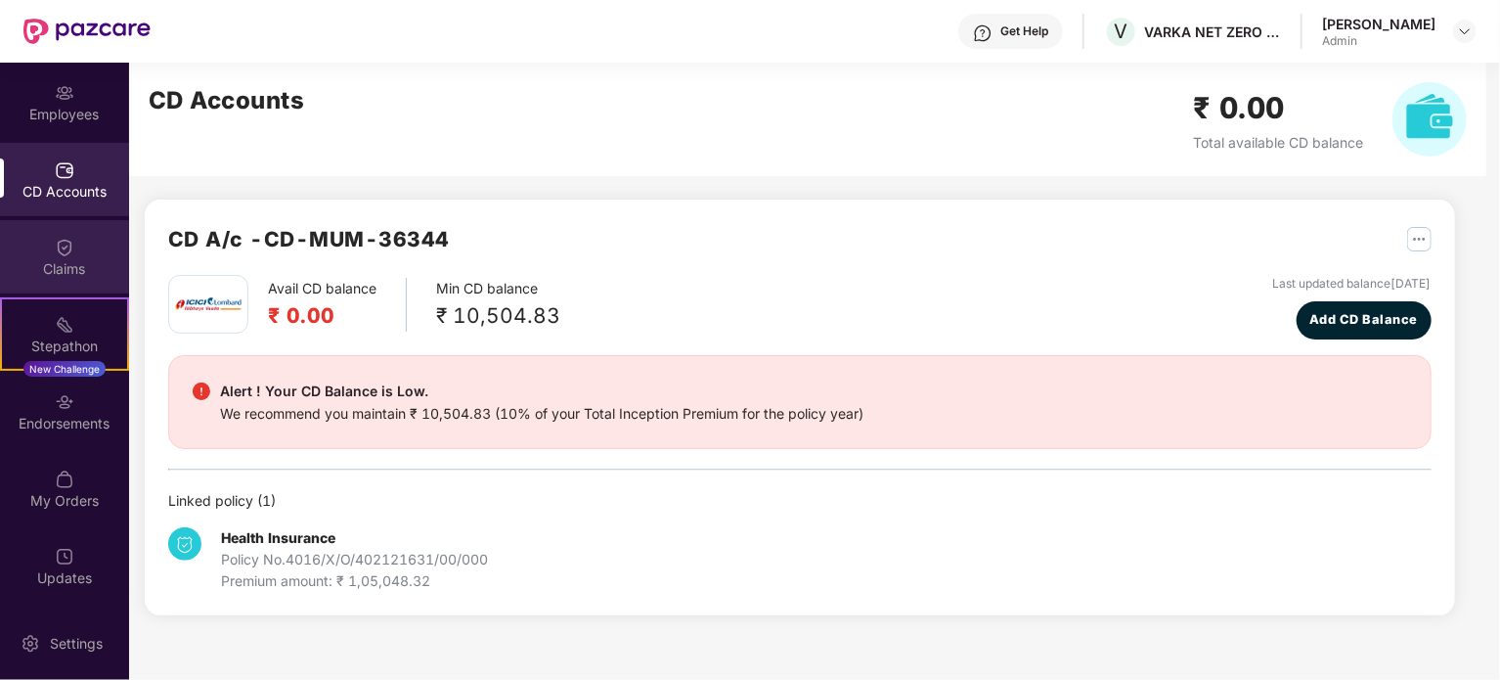
click at [68, 273] on div "Claims" at bounding box center [64, 269] width 129 height 20
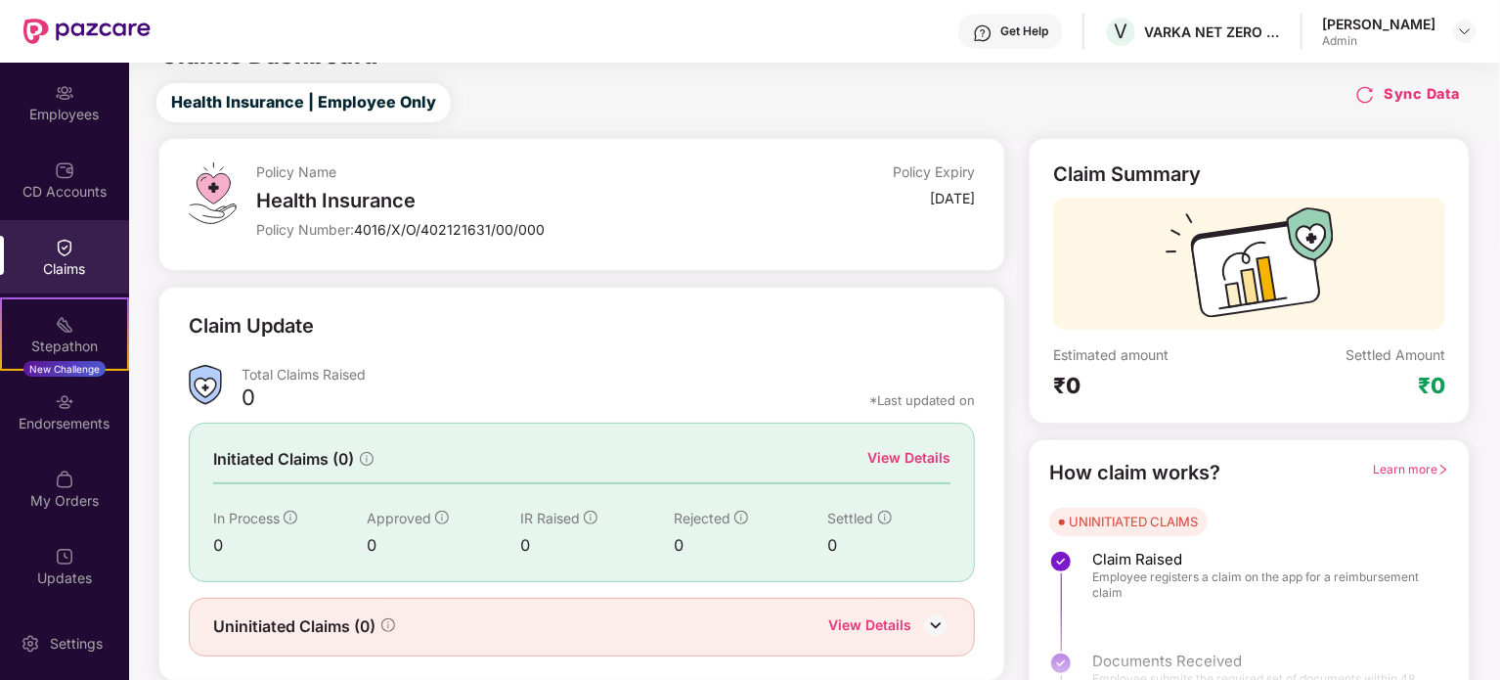
scroll to position [85, 0]
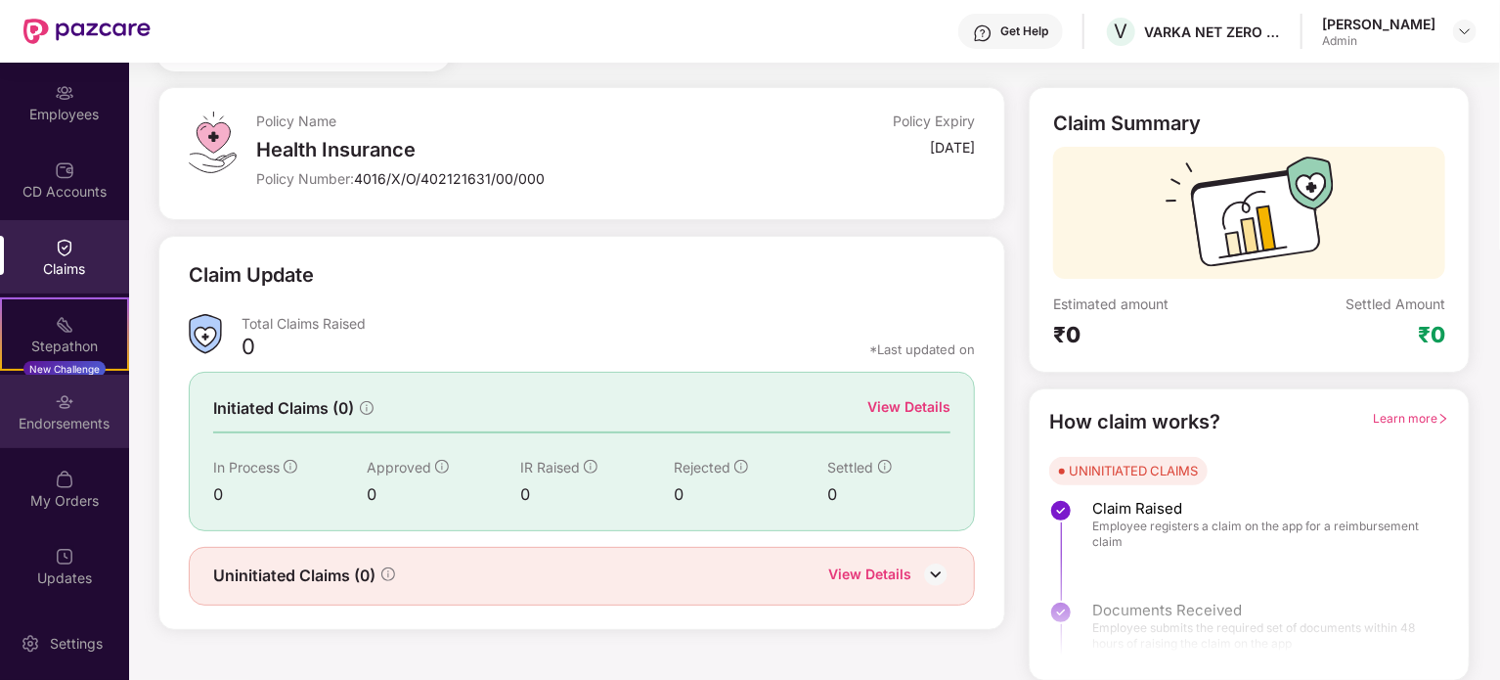
click at [78, 425] on div "Endorsements" at bounding box center [64, 424] width 129 height 20
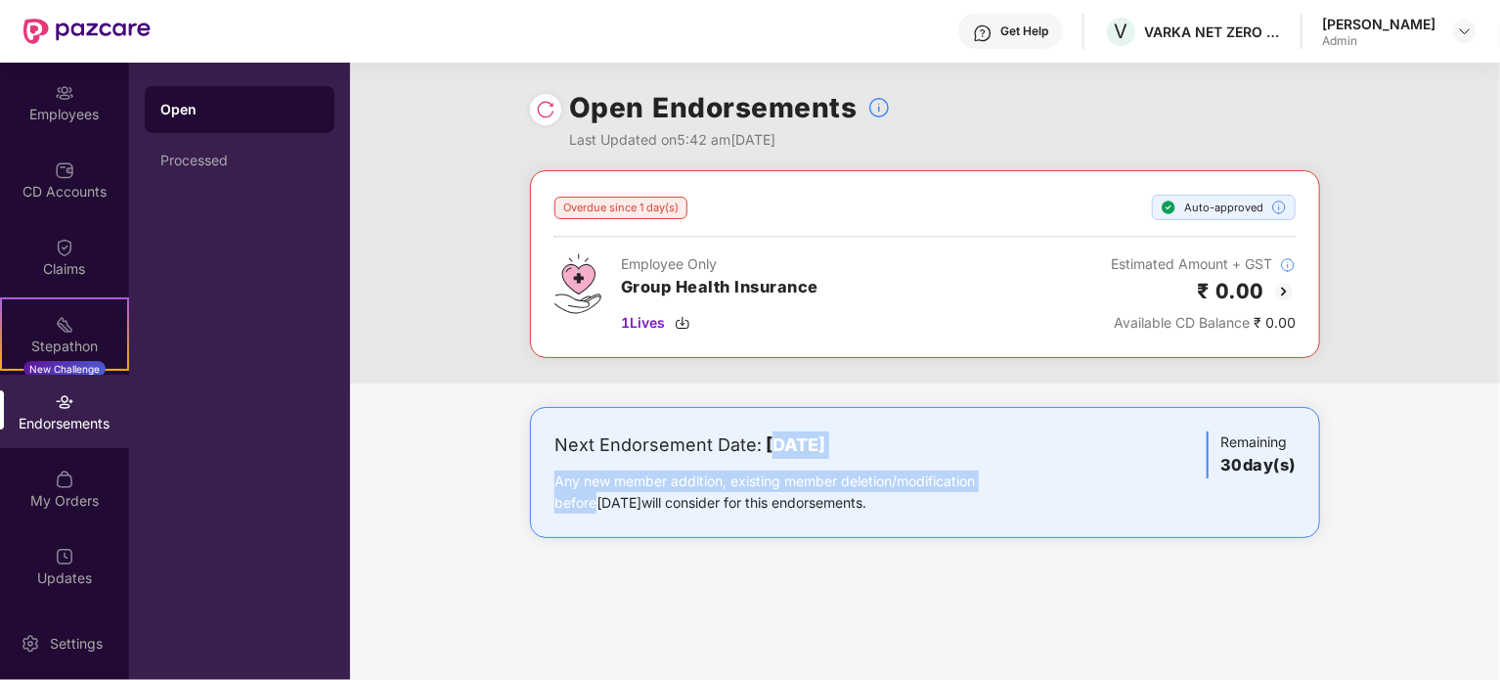
drag, startPoint x: 775, startPoint y: 434, endPoint x: 1024, endPoint y: 483, distance: 253.1
click at [1024, 483] on div "Next Endorsement Date: 28 September 2025 Any new member addition, existing memb…" at bounding box center [795, 472] width 482 height 82
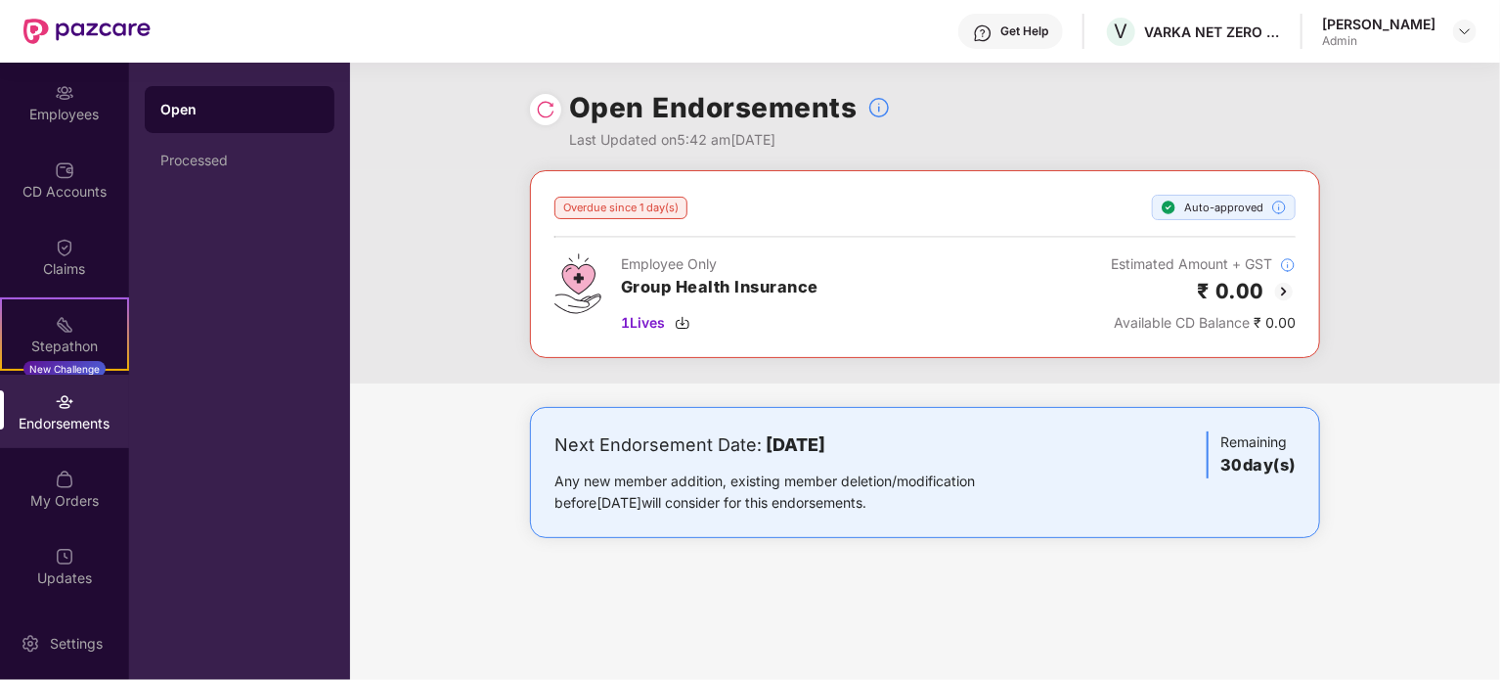
click at [828, 612] on div "Open Endorsements Last Updated on 5:42 am, 29 Aug 2025 Overdue since 1 day(s) A…" at bounding box center [925, 371] width 1150 height 617
click at [45, 417] on div "Endorsements" at bounding box center [64, 424] width 129 height 20
click at [68, 402] on img at bounding box center [65, 402] width 20 height 20
click at [81, 484] on div "My Orders" at bounding box center [64, 488] width 129 height 73
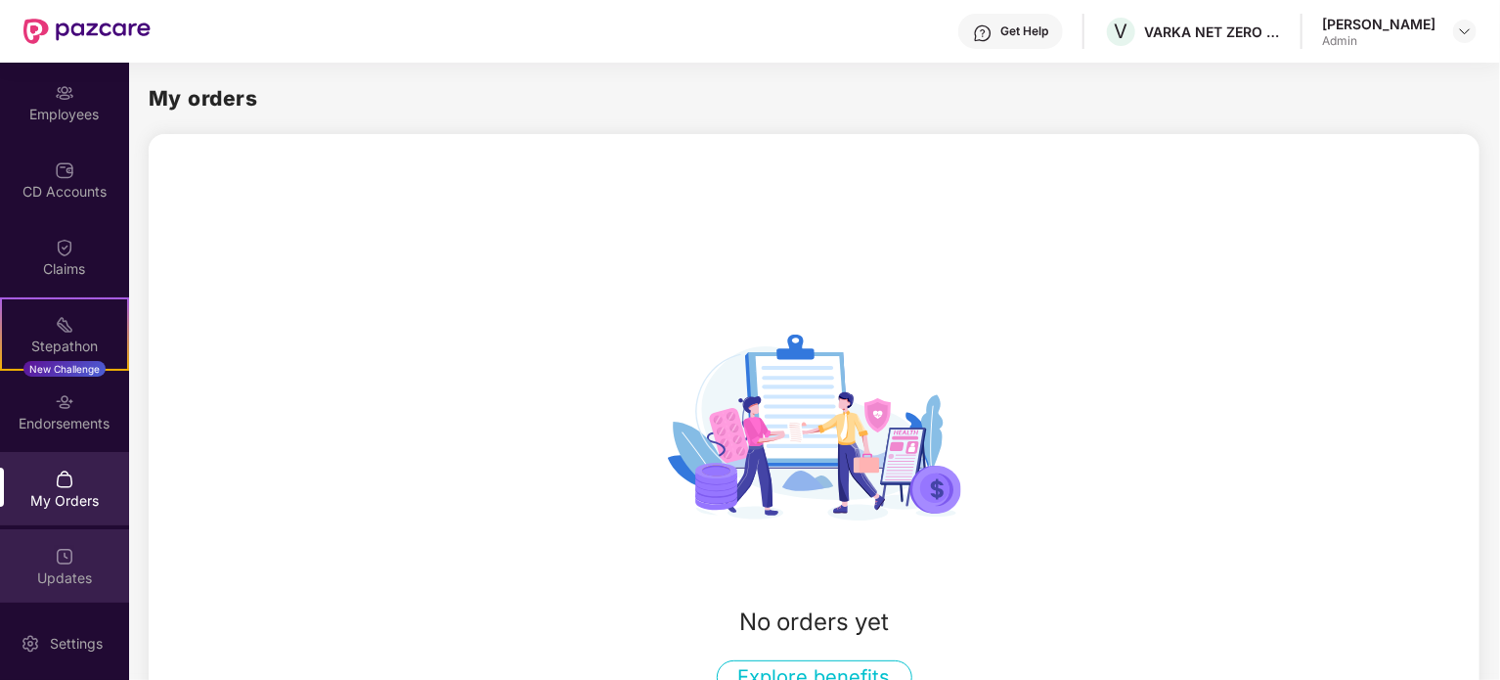
click at [78, 572] on div "Updates" at bounding box center [64, 578] width 129 height 20
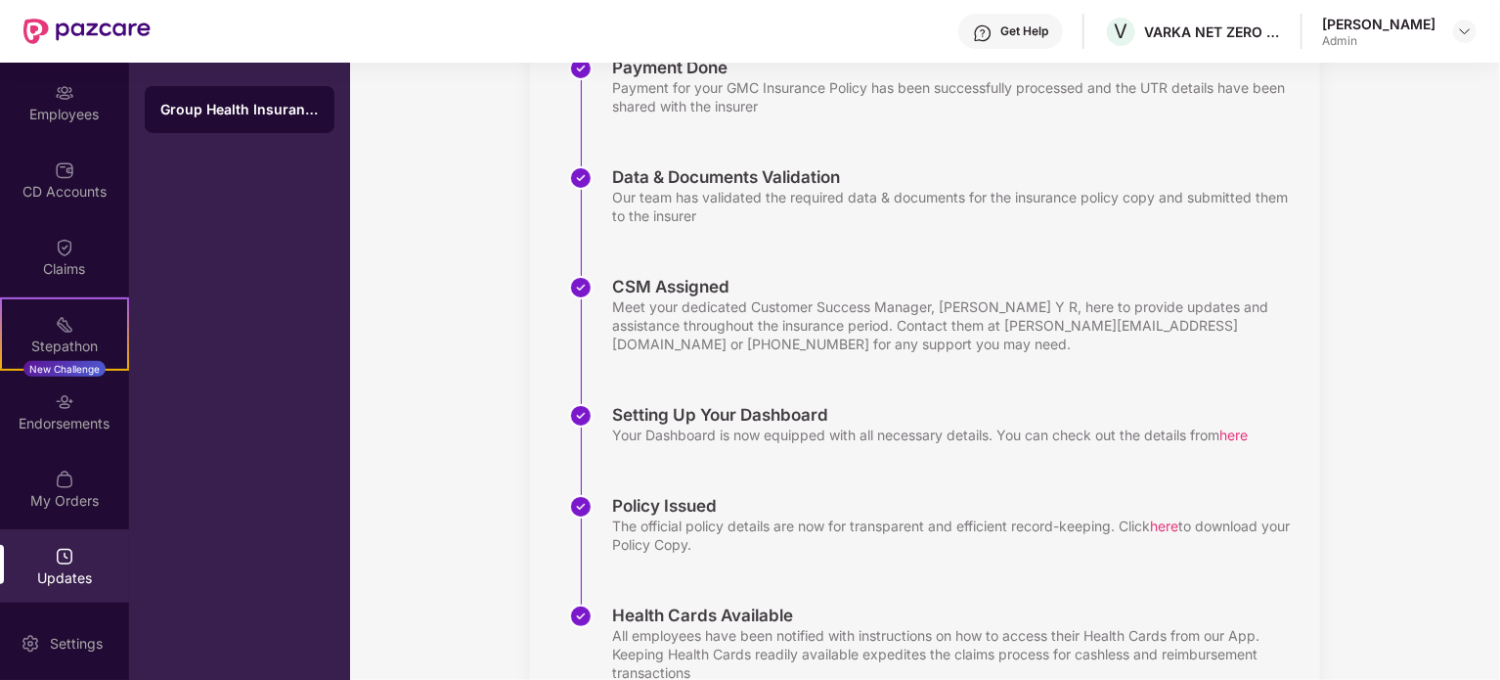
scroll to position [414, 0]
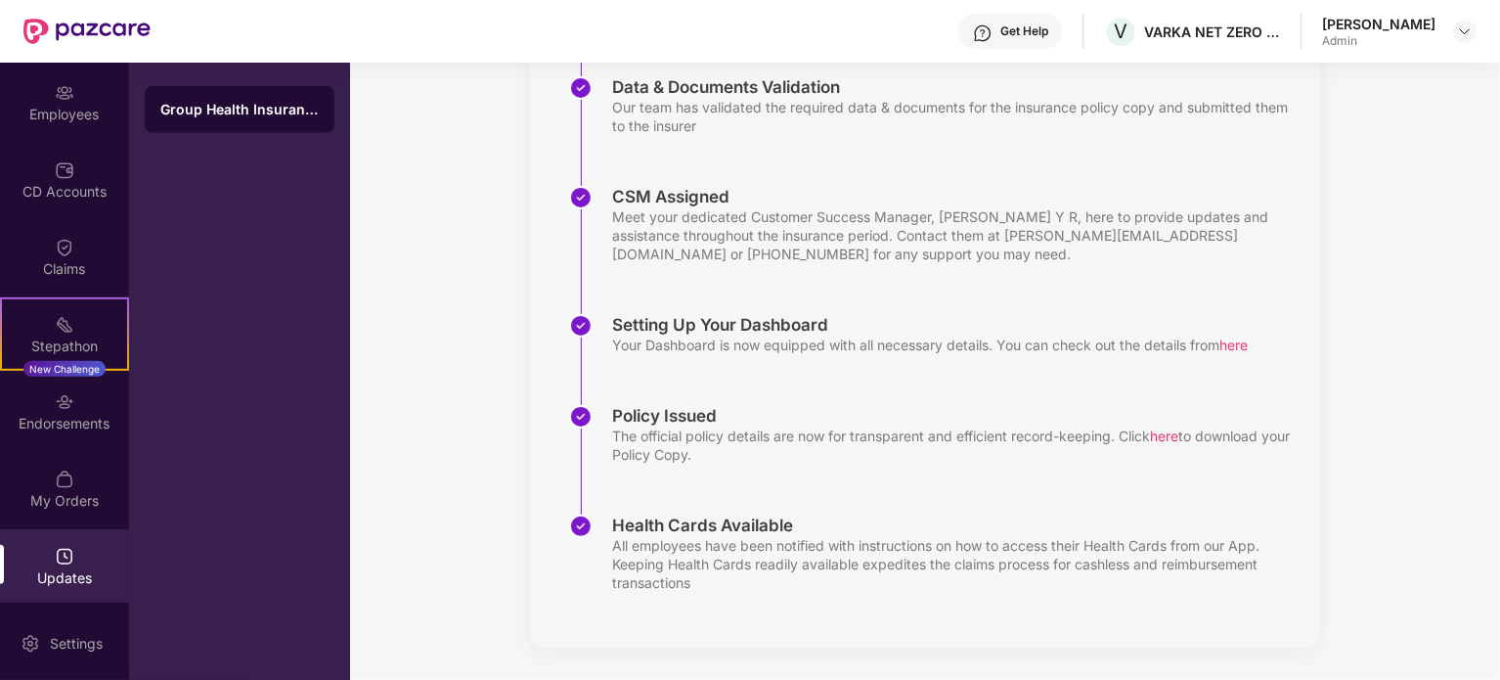
click at [582, 419] on img at bounding box center [580, 416] width 23 height 23
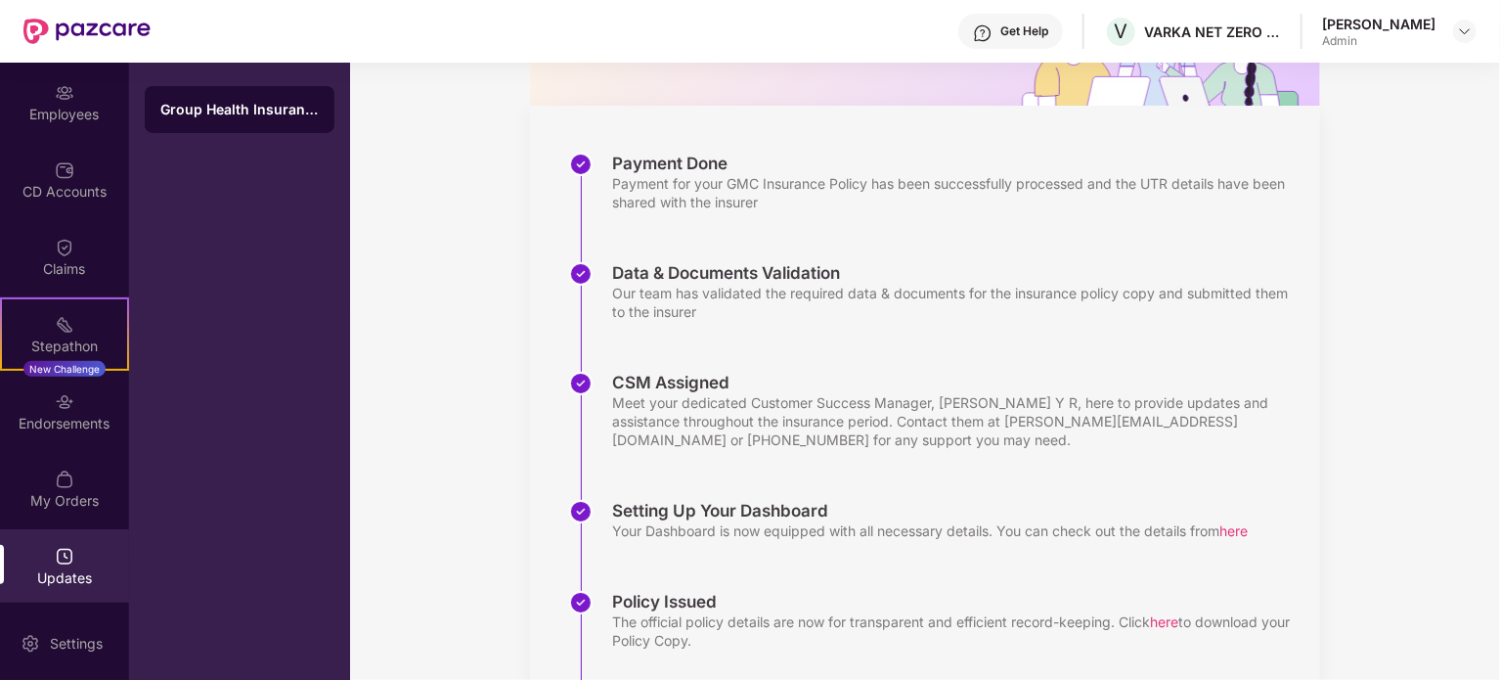
scroll to position [391, 0]
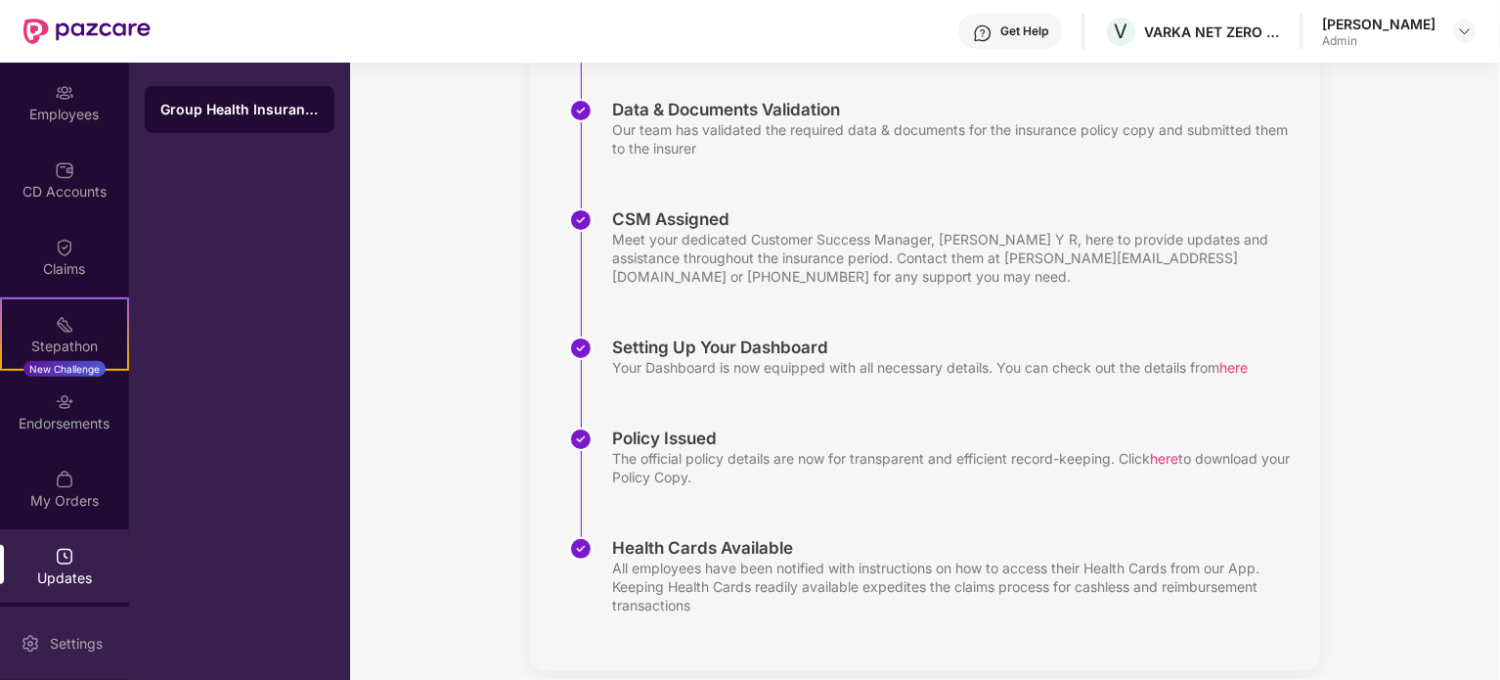
click at [78, 640] on div "Settings" at bounding box center [76, 644] width 65 height 20
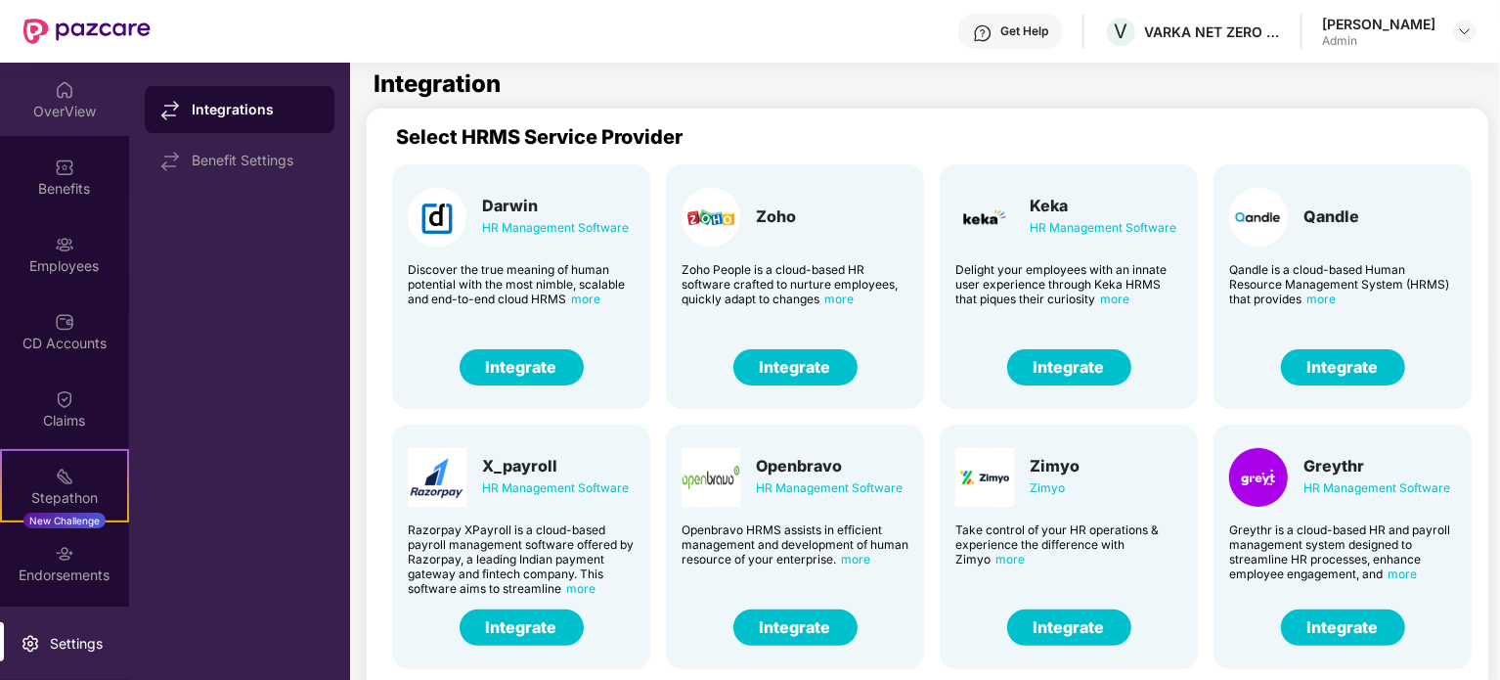
click at [60, 105] on div "OverView" at bounding box center [64, 112] width 129 height 20
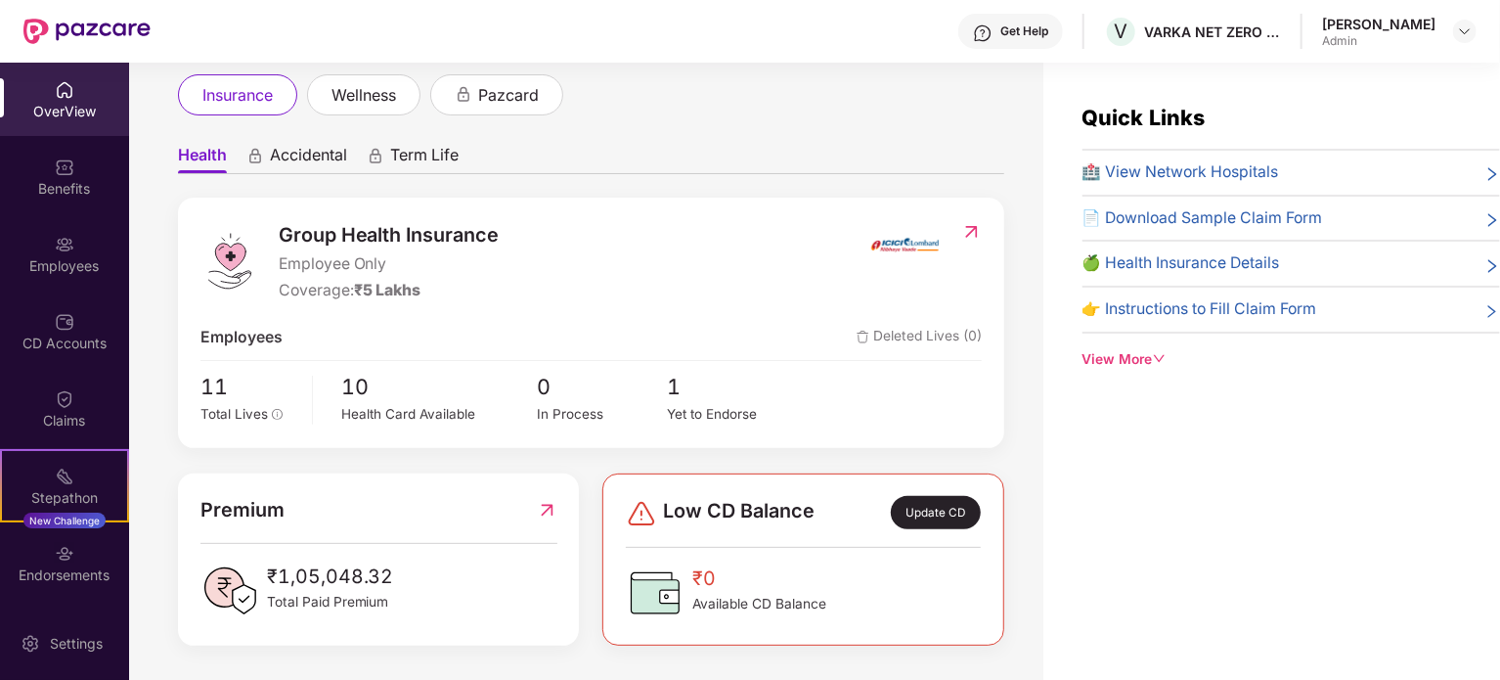
click at [1086, 360] on div "View More" at bounding box center [1290, 360] width 417 height 22
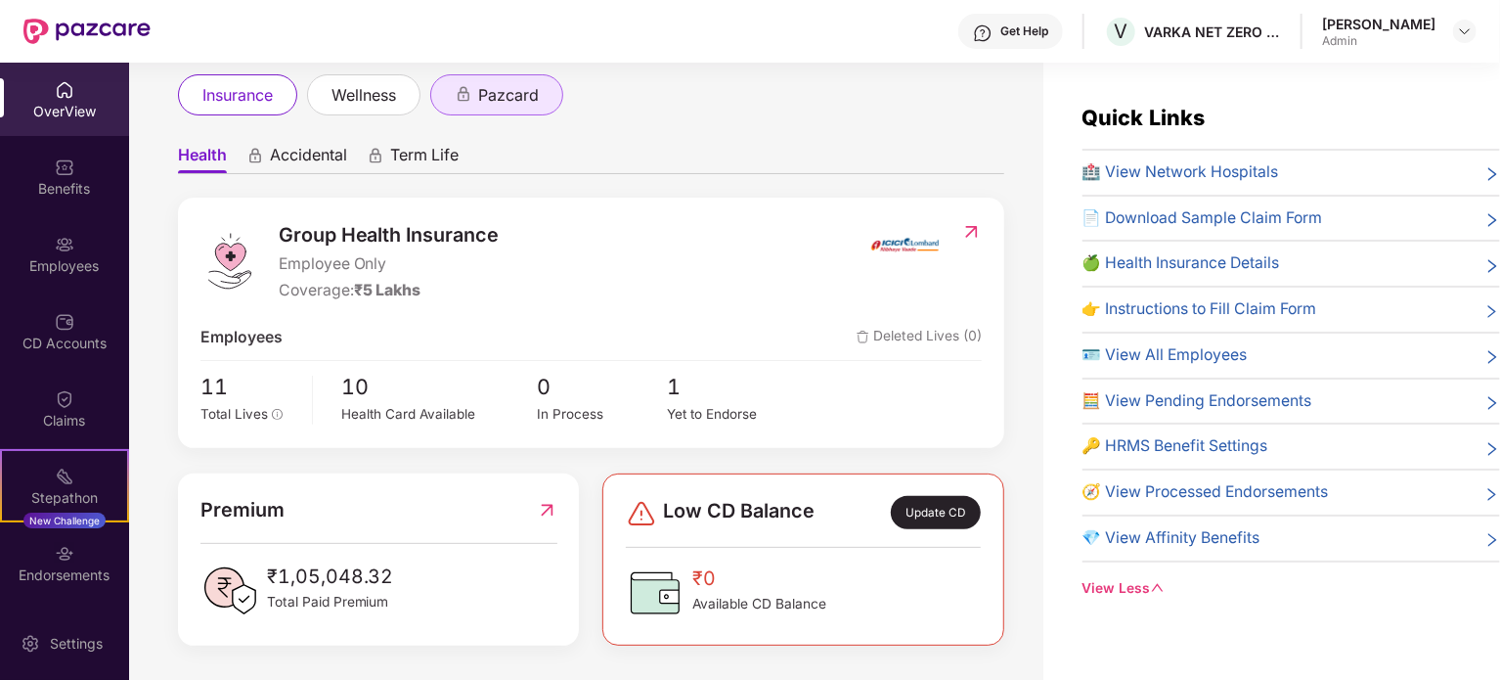
click at [505, 98] on span "pazcard" at bounding box center [508, 95] width 61 height 24
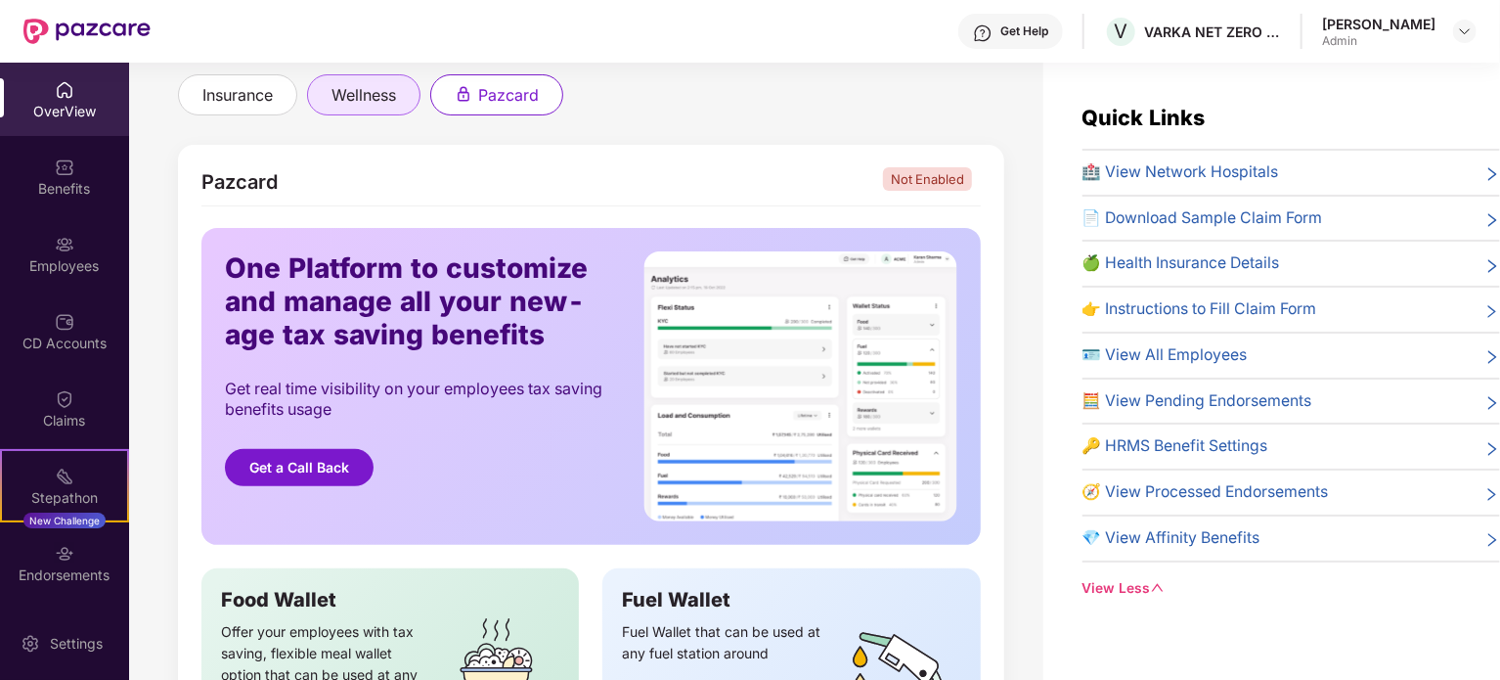
click at [380, 93] on span "wellness" at bounding box center [363, 95] width 65 height 24
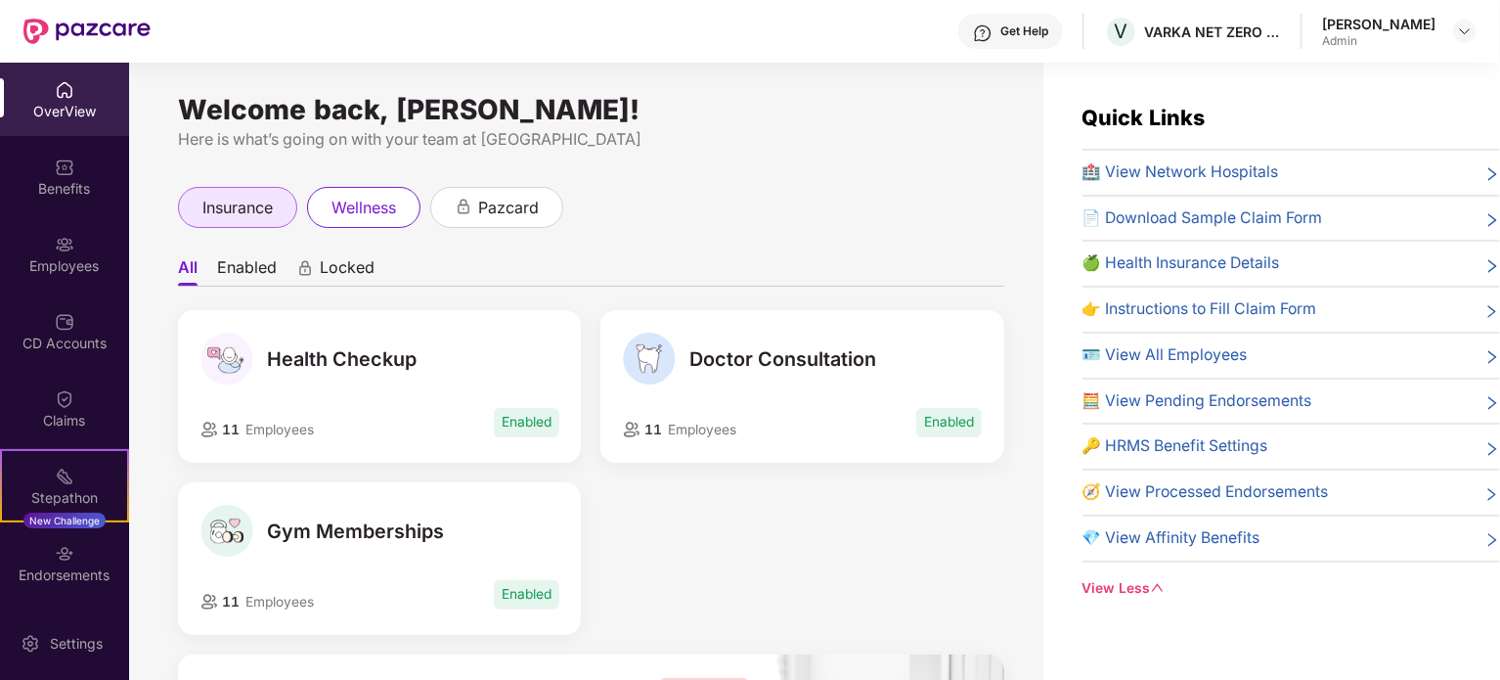
click at [221, 196] on span "insurance" at bounding box center [237, 208] width 70 height 24
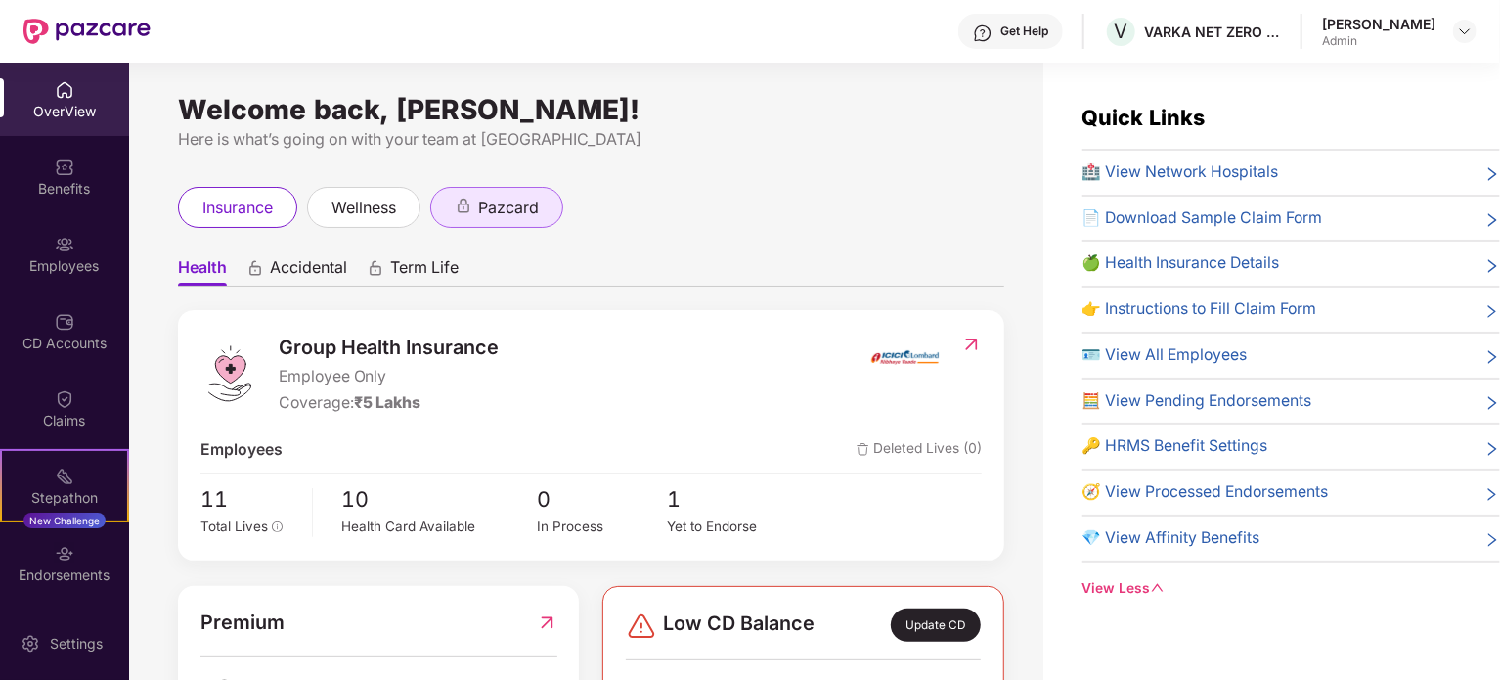
drag, startPoint x: 474, startPoint y: 202, endPoint x: 487, endPoint y: 196, distance: 14.4
click at [480, 198] on div "pazcard" at bounding box center [497, 208] width 84 height 24
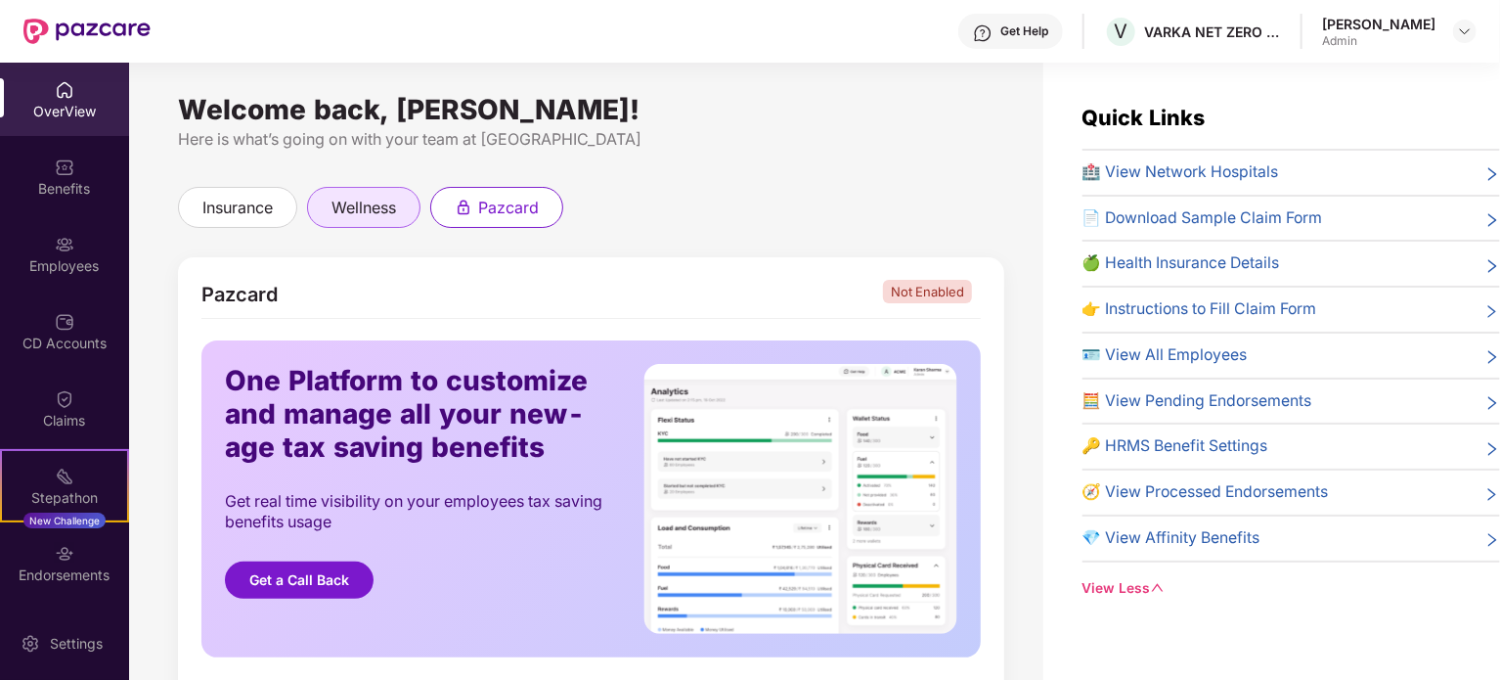
click at [378, 209] on span "wellness" at bounding box center [363, 208] width 65 height 24
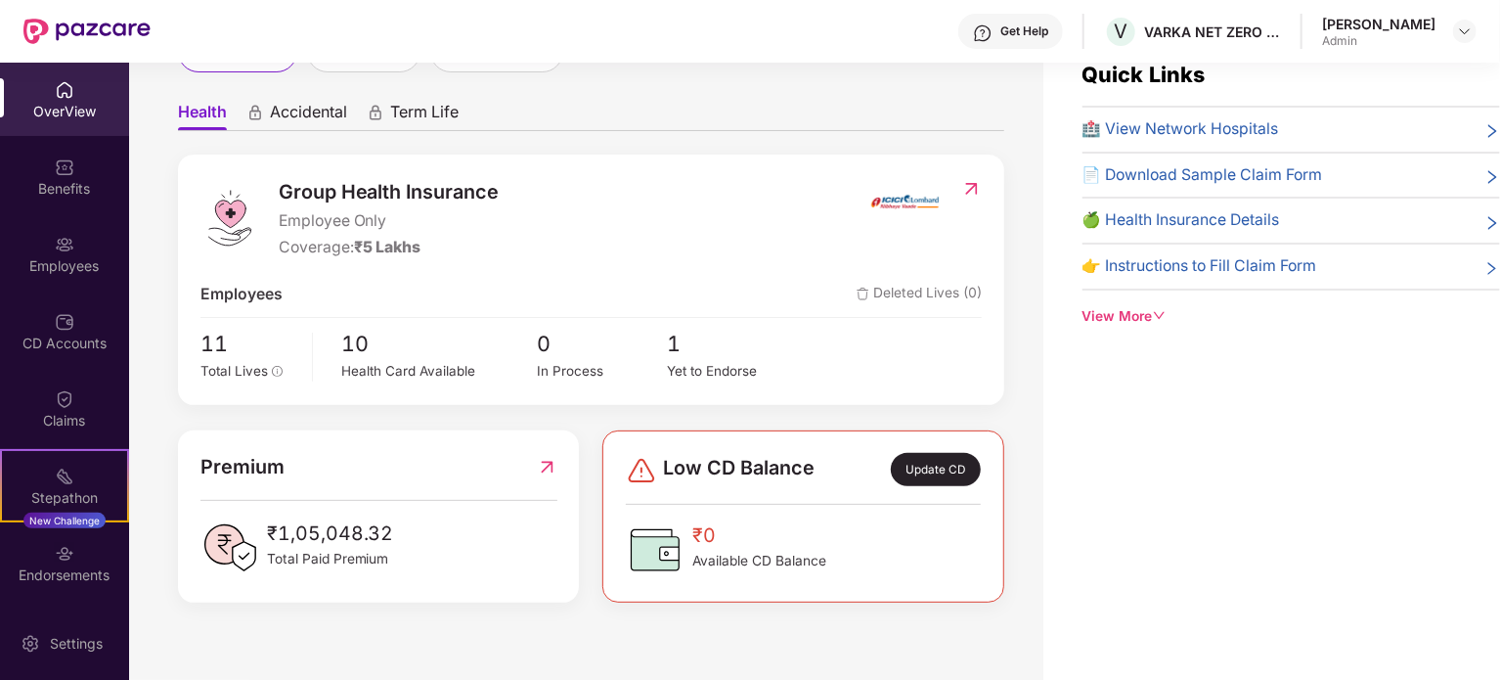
scroll to position [63, 0]
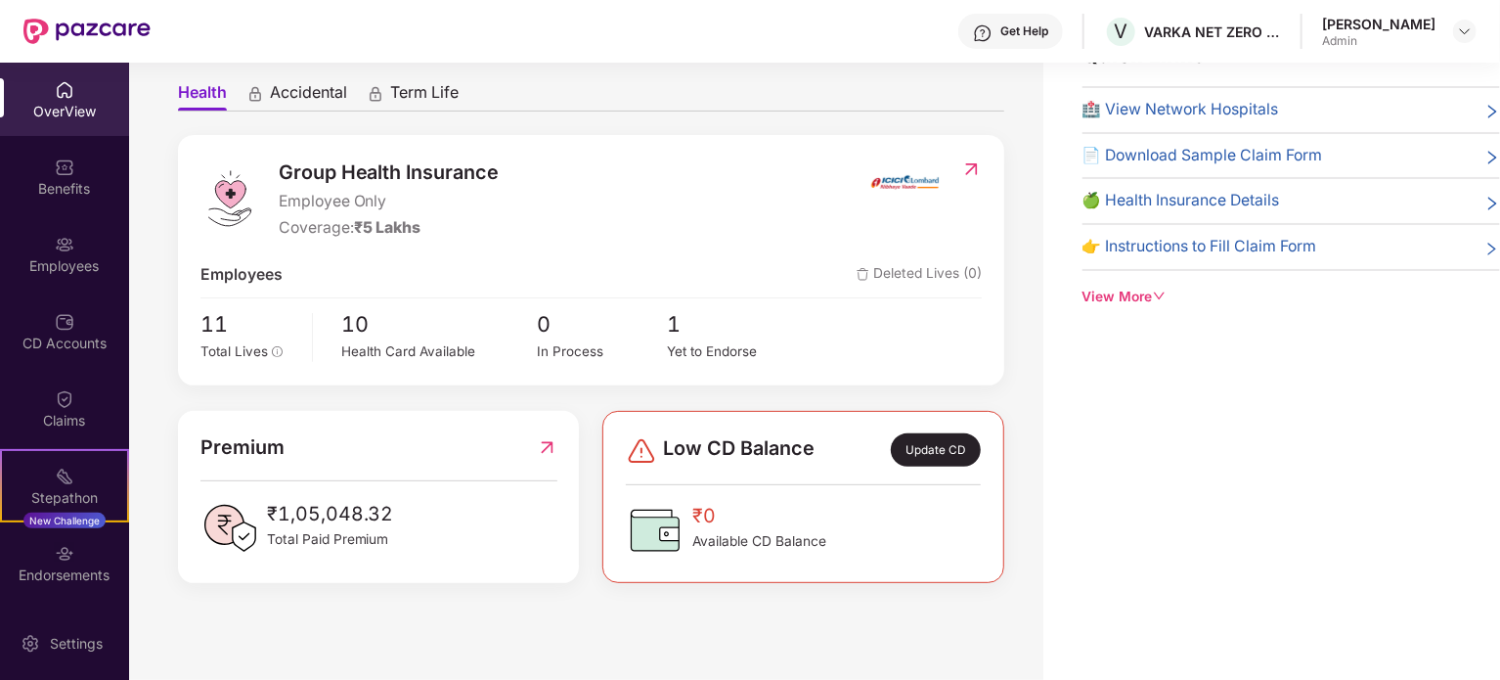
click at [547, 449] on img at bounding box center [547, 447] width 21 height 30
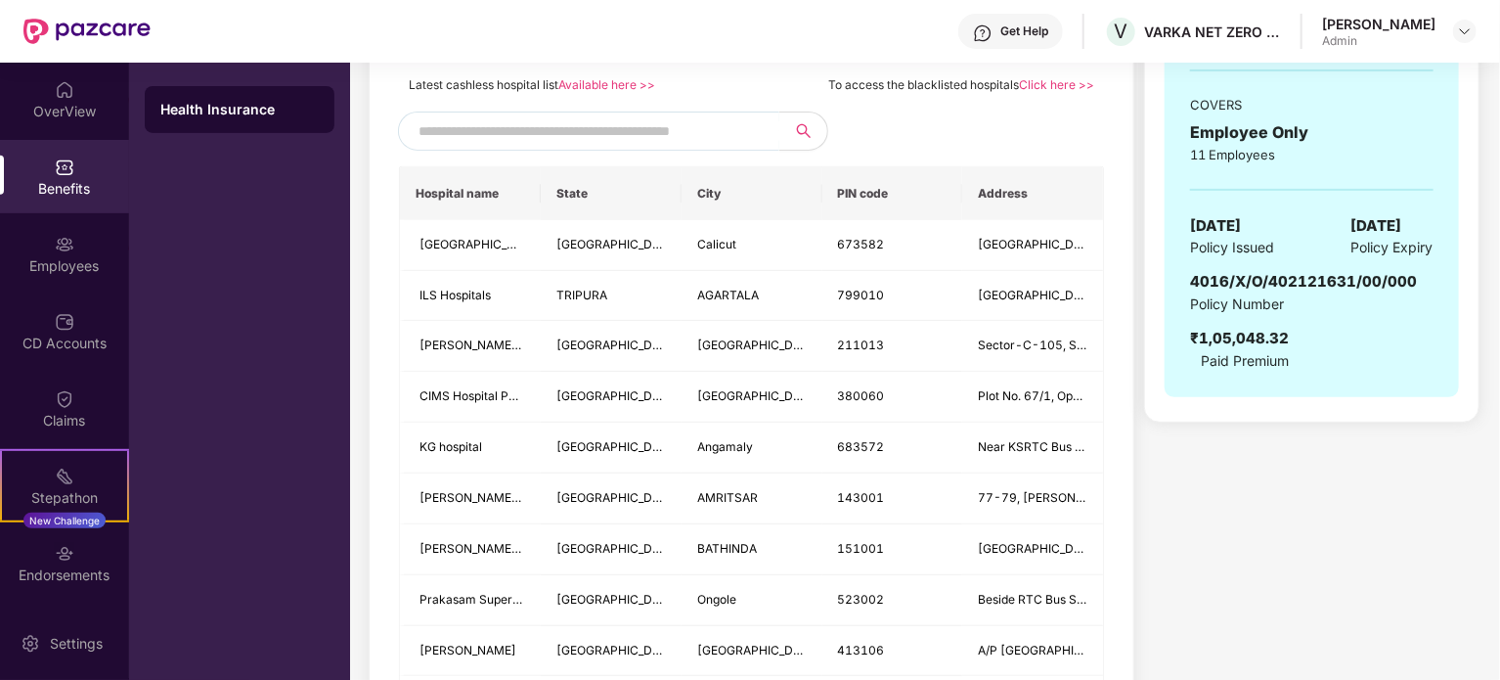
scroll to position [551, 0]
